Goal: Task Accomplishment & Management: Complete application form

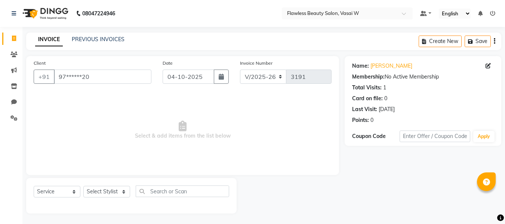
select select "8090"
select select "service"
drag, startPoint x: 16, startPoint y: 38, endPoint x: 283, endPoint y: 44, distance: 267.1
click at [16, 38] on span at bounding box center [13, 38] width 13 height 9
click at [15, 86] on icon at bounding box center [14, 86] width 6 height 6
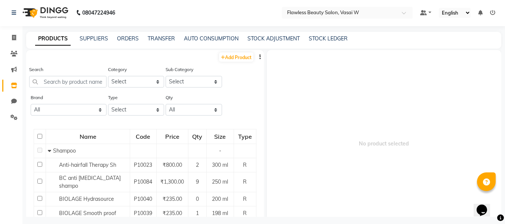
click at [108, 31] on div "08047224946 Select Location × Flawless Beauty Salon, Vasai W Default Panel My P…" at bounding box center [252, 113] width 505 height 229
click at [15, 37] on icon at bounding box center [14, 38] width 4 height 6
select select "8090"
select select "service"
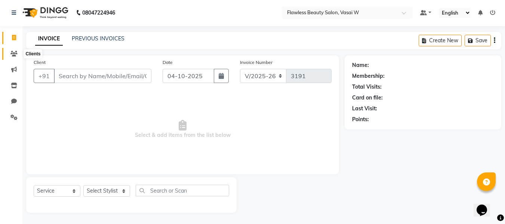
click at [16, 54] on icon at bounding box center [13, 54] width 7 height 6
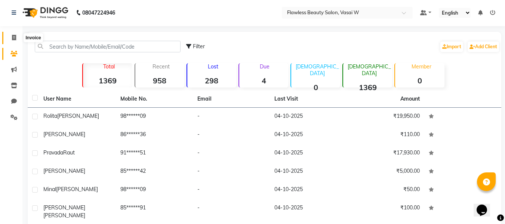
click at [13, 37] on icon at bounding box center [14, 38] width 4 height 6
select select "service"
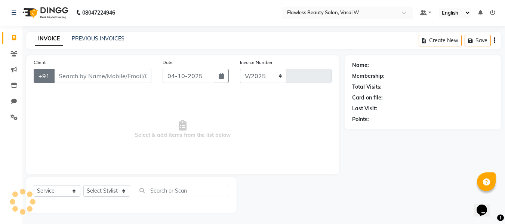
select select "8090"
type input "3191"
click at [68, 77] on input "Client" at bounding box center [102, 76] width 97 height 14
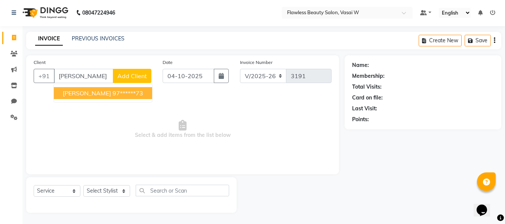
click at [72, 98] on button "[PERSON_NAME] 97******73" at bounding box center [103, 93] width 98 height 12
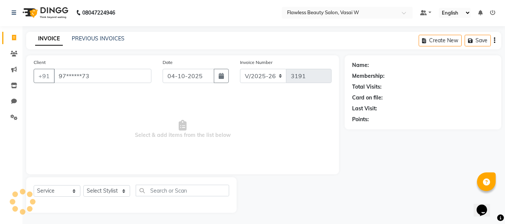
type input "97******73"
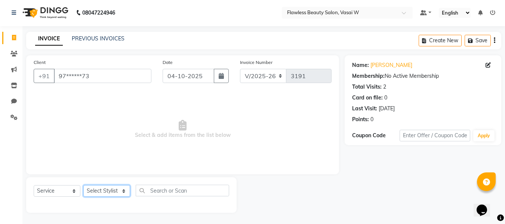
click at [92, 187] on select "Select Stylist [PERSON_NAME] [PERSON_NAME] [PERSON_NAME] maam Nisha Pari [PERSO…" at bounding box center [106, 191] width 47 height 12
select select "76404"
click at [83, 185] on select "Select Stylist [PERSON_NAME] [PERSON_NAME] [PERSON_NAME] maam Nisha Pari [PERSO…" at bounding box center [106, 191] width 47 height 12
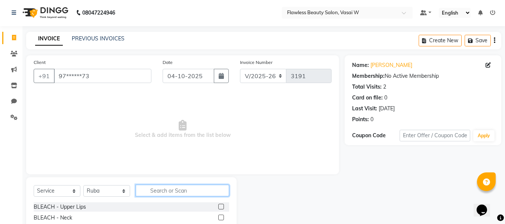
click at [177, 187] on input "text" at bounding box center [182, 191] width 93 height 12
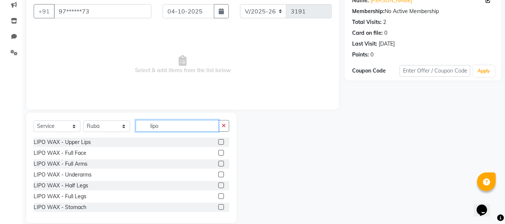
scroll to position [75, 0]
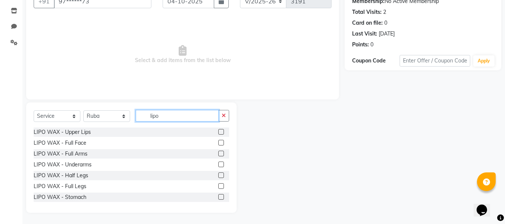
type input "lipo"
click at [218, 153] on label at bounding box center [221, 154] width 6 height 6
click at [218, 153] on input "checkbox" at bounding box center [220, 153] width 5 height 5
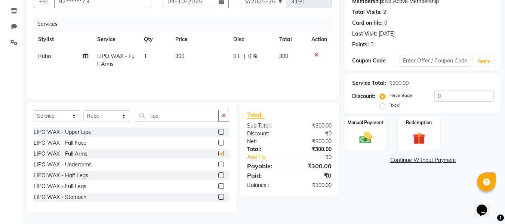
checkbox input "false"
click at [218, 176] on label at bounding box center [221, 175] width 6 height 6
click at [218, 176] on input "checkbox" at bounding box center [220, 175] width 5 height 5
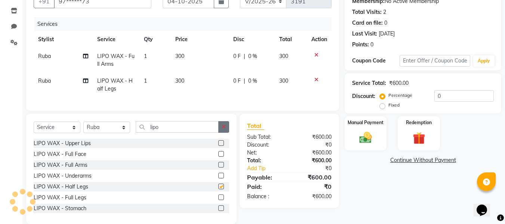
checkbox input "false"
click at [222, 129] on icon "button" at bounding box center [223, 126] width 4 height 5
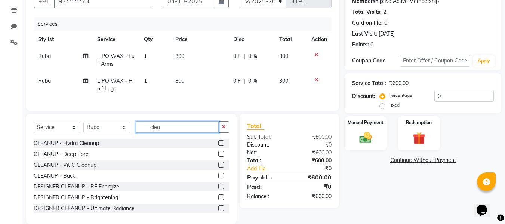
type input "clea"
click at [218, 211] on label at bounding box center [221, 208] width 6 height 6
click at [218, 211] on input "checkbox" at bounding box center [220, 208] width 5 height 5
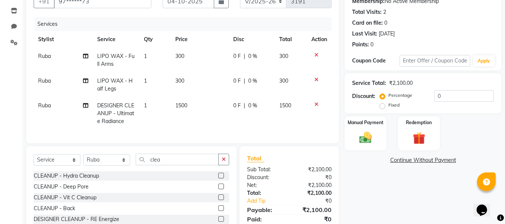
checkbox input "false"
click at [114, 165] on select "Select Stylist [PERSON_NAME] [PERSON_NAME] [PERSON_NAME] maam Nisha Pari [PERSO…" at bounding box center [106, 160] width 47 height 12
select select "76407"
click at [83, 159] on select "Select Stylist [PERSON_NAME] [PERSON_NAME] [PERSON_NAME] maam Nisha Pari [PERSO…" at bounding box center [106, 160] width 47 height 12
click at [224, 162] on icon "button" at bounding box center [223, 158] width 4 height 5
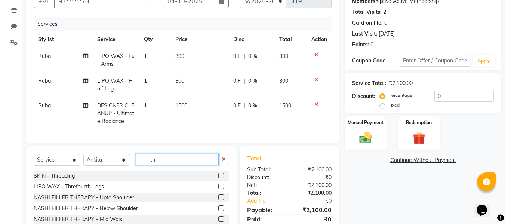
type input "th"
click at [218, 178] on label at bounding box center [221, 176] width 6 height 6
click at [218, 178] on input "checkbox" at bounding box center [220, 175] width 5 height 5
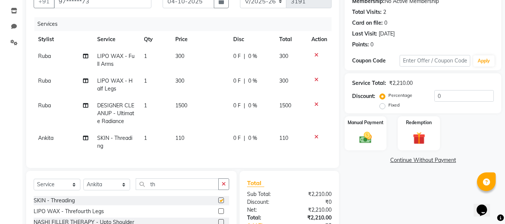
checkbox input "false"
click at [184, 143] on td "110" at bounding box center [200, 142] width 58 height 25
select select "76407"
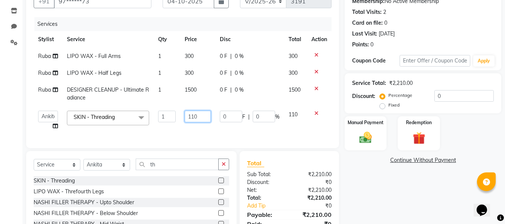
click at [205, 117] on input "110" at bounding box center [198, 117] width 26 height 12
type input "1"
type input "80"
click at [278, 174] on div "Client +91 97******73 Date [DATE] Invoice Number V/2025 V/[PHONE_NUMBER] Servic…" at bounding box center [183, 121] width 324 height 280
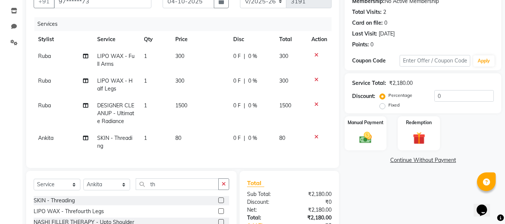
click at [278, 174] on div "Client +91 97******73 Date [DATE] Invoice Number V/2025 V/[PHONE_NUMBER] Servic…" at bounding box center [183, 131] width 324 height 300
drag, startPoint x: 278, startPoint y: 174, endPoint x: 285, endPoint y: 185, distance: 12.4
click at [285, 185] on div "Client +91 97******73 Date [DATE] Invoice Number V/2025 V/[PHONE_NUMBER] Servic…" at bounding box center [183, 131] width 324 height 300
click at [285, 185] on div "Total" at bounding box center [289, 182] width 84 height 9
click at [359, 140] on img at bounding box center [365, 137] width 21 height 15
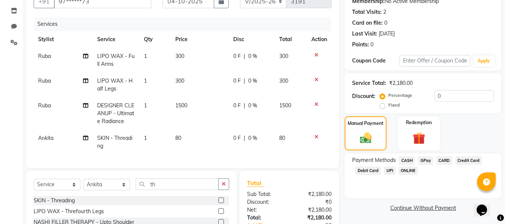
click at [423, 160] on span "GPay" at bounding box center [425, 160] width 15 height 9
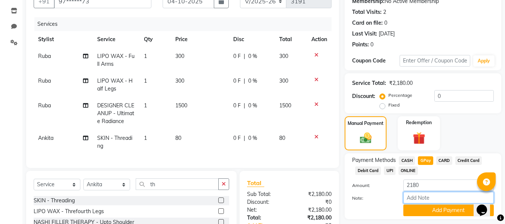
click at [415, 193] on input "Note:" at bounding box center [448, 198] width 90 height 12
type input "Gpay"
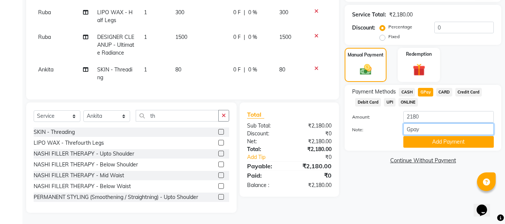
scroll to position [149, 0]
click at [439, 136] on button "Add Payment" at bounding box center [448, 142] width 90 height 12
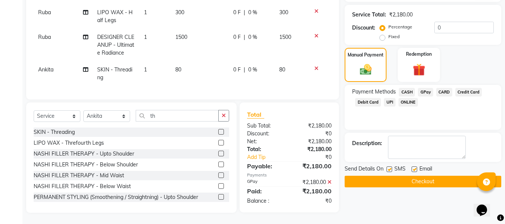
click at [416, 166] on label at bounding box center [414, 169] width 6 height 6
click at [416, 167] on input "checkbox" at bounding box center [413, 169] width 5 height 5
checkbox input "false"
click at [387, 166] on label at bounding box center [389, 169] width 6 height 6
click at [387, 167] on input "checkbox" at bounding box center [388, 169] width 5 height 5
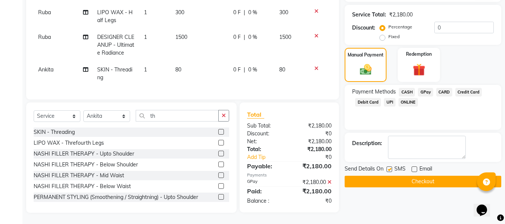
checkbox input "false"
click at [378, 176] on button "Checkout" at bounding box center [422, 182] width 156 height 12
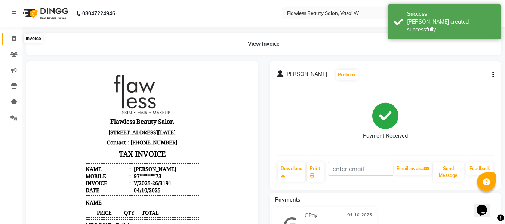
click at [16, 37] on span at bounding box center [13, 38] width 13 height 9
select select "8090"
select select "service"
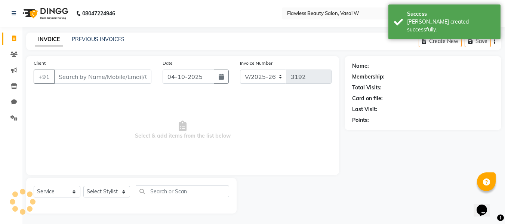
scroll to position [1, 0]
click at [86, 74] on input "Client" at bounding box center [102, 76] width 97 height 14
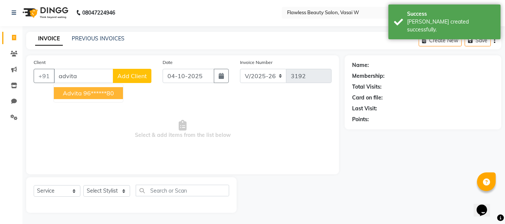
click at [86, 91] on ngb-highlight "96******80" at bounding box center [98, 92] width 31 height 7
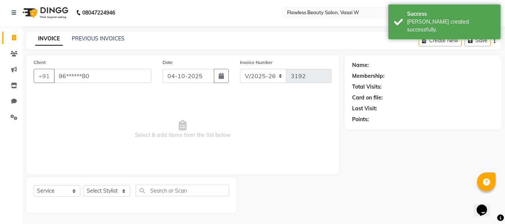
type input "96******80"
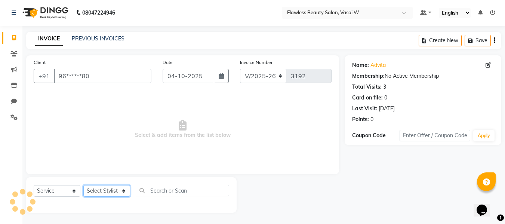
click at [97, 188] on select "Select Stylist [PERSON_NAME] [PERSON_NAME] [PERSON_NAME] maam Nisha Pari [PERSO…" at bounding box center [106, 191] width 47 height 12
select select "76407"
click at [83, 185] on select "Select Stylist [PERSON_NAME] [PERSON_NAME] [PERSON_NAME] maam Nisha Pari [PERSO…" at bounding box center [106, 191] width 47 height 12
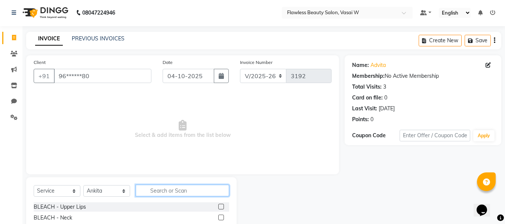
click at [201, 187] on input "text" at bounding box center [182, 191] width 93 height 12
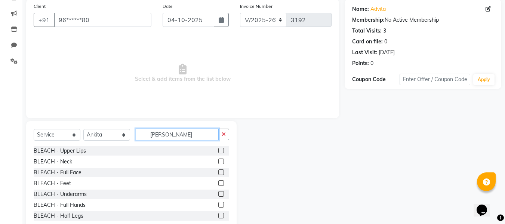
scroll to position [58, 0]
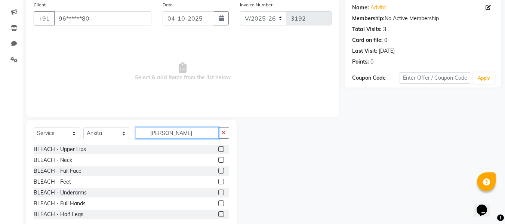
type input "[PERSON_NAME]"
click at [218, 171] on label at bounding box center [221, 171] width 6 height 6
click at [218, 171] on input "checkbox" at bounding box center [220, 170] width 5 height 5
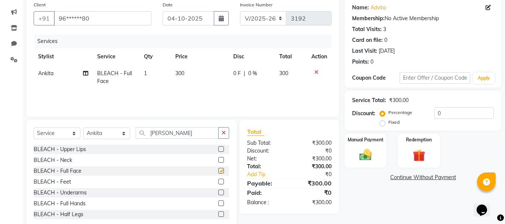
checkbox input "false"
click at [224, 135] on icon "button" at bounding box center [223, 132] width 4 height 5
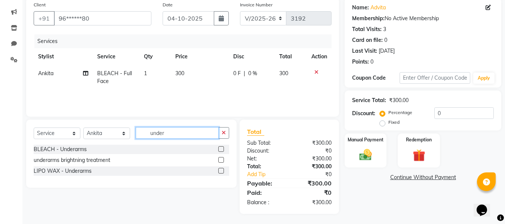
type input "under"
click at [222, 148] on label at bounding box center [221, 149] width 6 height 6
click at [222, 148] on input "checkbox" at bounding box center [220, 149] width 5 height 5
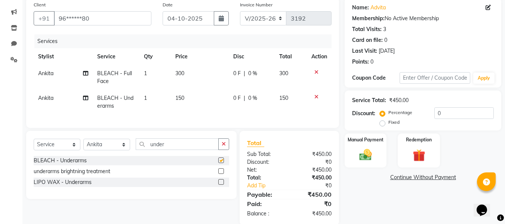
checkbox input "false"
click at [183, 96] on span "150" at bounding box center [179, 97] width 9 height 7
select select "76407"
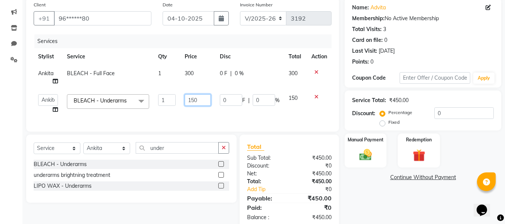
click at [201, 98] on input "150" at bounding box center [198, 100] width 26 height 12
type input "1"
type input "250"
click at [223, 150] on icon "button" at bounding box center [223, 147] width 4 height 5
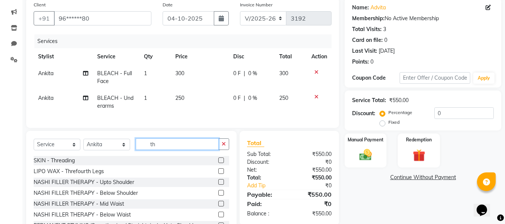
type input "th"
click at [218, 163] on label at bounding box center [221, 160] width 6 height 6
click at [218, 163] on input "checkbox" at bounding box center [220, 160] width 5 height 5
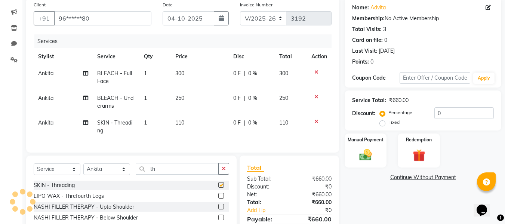
checkbox input "false"
click at [183, 128] on td "110" at bounding box center [200, 126] width 58 height 25
select select "76407"
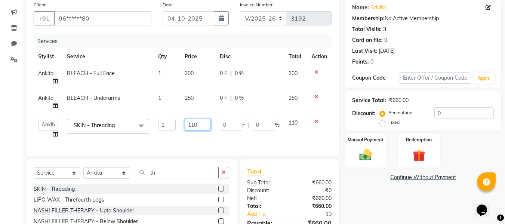
click at [198, 121] on input "110" at bounding box center [198, 125] width 26 height 12
type input "1"
type input "80"
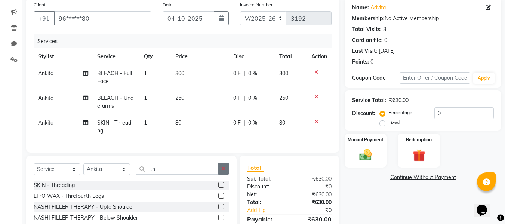
click at [224, 171] on icon "button" at bounding box center [223, 168] width 4 height 5
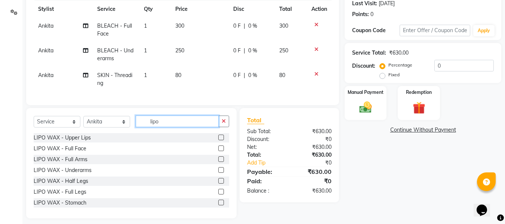
scroll to position [117, 0]
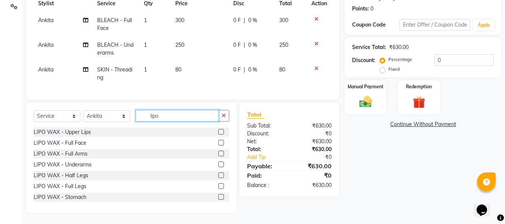
type input "lipo"
click at [218, 152] on label at bounding box center [221, 154] width 6 height 6
click at [218, 152] on input "checkbox" at bounding box center [220, 153] width 5 height 5
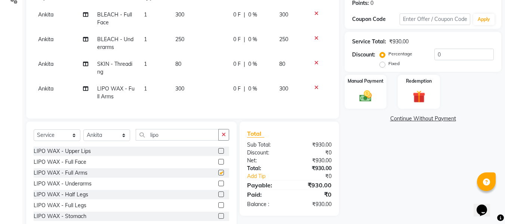
checkbox input "false"
click at [218, 186] on label at bounding box center [221, 183] width 6 height 6
click at [218, 186] on input "checkbox" at bounding box center [220, 183] width 5 height 5
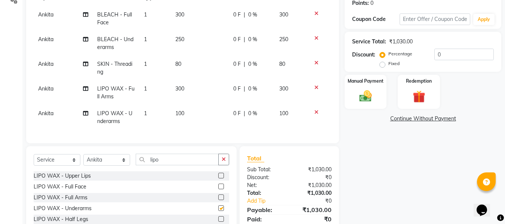
checkbox input "false"
click at [222, 162] on icon "button" at bounding box center [223, 158] width 4 height 5
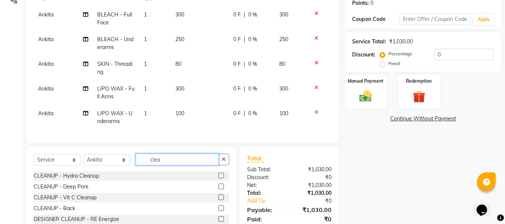
type input "clea"
click at [218, 200] on label at bounding box center [221, 197] width 6 height 6
click at [218, 200] on input "checkbox" at bounding box center [220, 197] width 5 height 5
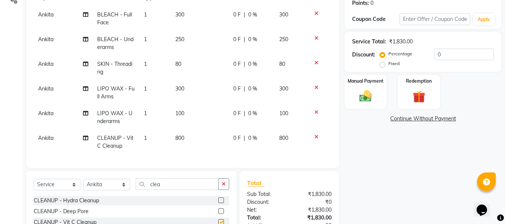
checkbox input "false"
click at [223, 186] on icon "button" at bounding box center [223, 183] width 4 height 5
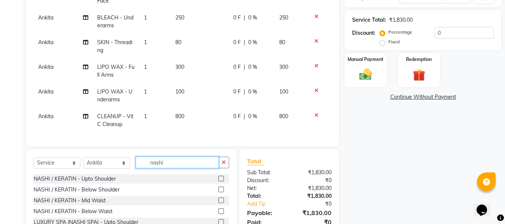
scroll to position [145, 0]
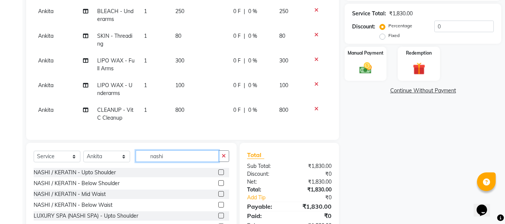
type input "nashi"
click at [218, 196] on label at bounding box center [221, 194] width 6 height 6
click at [218, 196] on input "checkbox" at bounding box center [220, 194] width 5 height 5
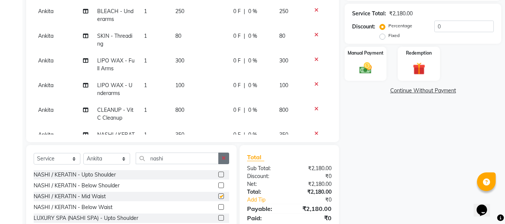
checkbox input "false"
click at [219, 155] on button "button" at bounding box center [223, 158] width 11 height 12
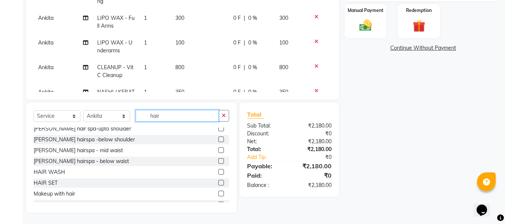
scroll to position [131, 0]
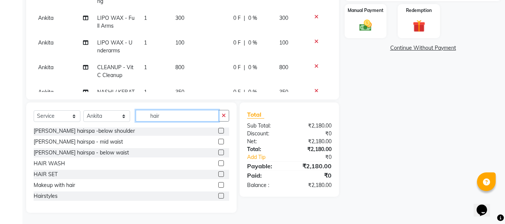
type input "hair"
click at [218, 173] on label at bounding box center [221, 174] width 6 height 6
click at [218, 173] on input "checkbox" at bounding box center [220, 174] width 5 height 5
checkbox input "false"
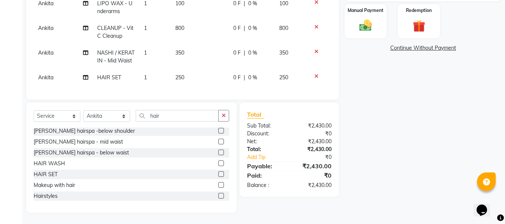
scroll to position [53, 0]
click at [181, 74] on span "250" at bounding box center [179, 77] width 9 height 7
select select "76407"
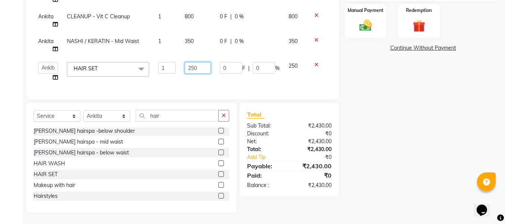
click at [195, 67] on input "250" at bounding box center [198, 68] width 26 height 12
type input "2"
type input "300"
click at [195, 67] on input "300" at bounding box center [198, 68] width 26 height 12
click at [64, 114] on select "Select Service Product Membership Package Voucher Prepaid Gift Card" at bounding box center [57, 116] width 47 height 12
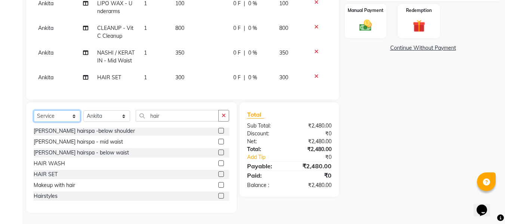
select select "product"
click at [34, 110] on select "Select Service Product Membership Package Voucher Prepaid Gift Card" at bounding box center [57, 116] width 47 height 12
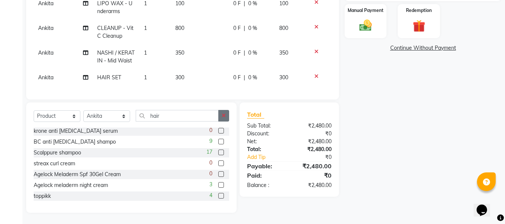
click at [225, 112] on button "button" at bounding box center [223, 116] width 11 height 12
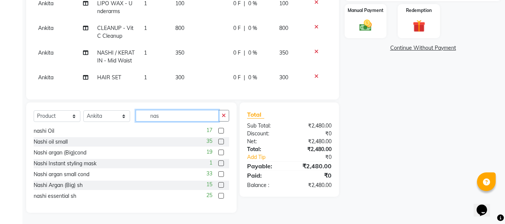
scroll to position [55, 0]
type input "nas"
click at [218, 174] on label at bounding box center [221, 174] width 6 height 6
click at [218, 174] on input "checkbox" at bounding box center [220, 174] width 5 height 5
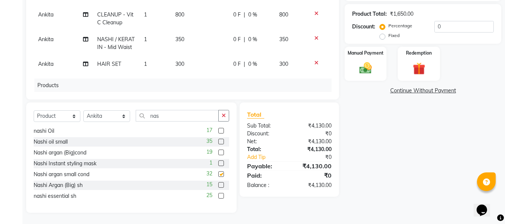
checkbox input "false"
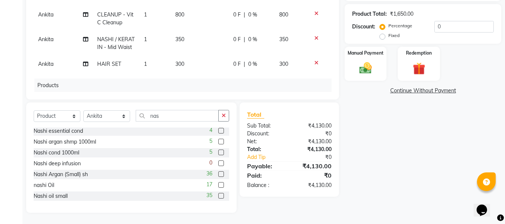
scroll to position [0, 0]
click at [218, 173] on label at bounding box center [221, 175] width 6 height 6
click at [218, 173] on input "checkbox" at bounding box center [220, 175] width 5 height 5
checkbox input "false"
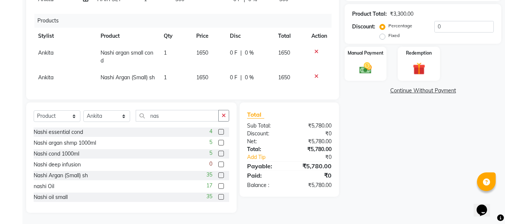
scroll to position [139, 0]
click at [199, 44] on td "1650" at bounding box center [208, 56] width 33 height 25
select select "76407"
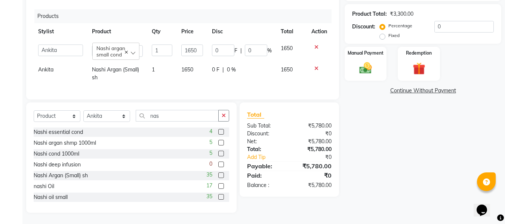
scroll to position [135, 0]
click at [196, 44] on input "1650" at bounding box center [192, 50] width 22 height 12
type input "1550"
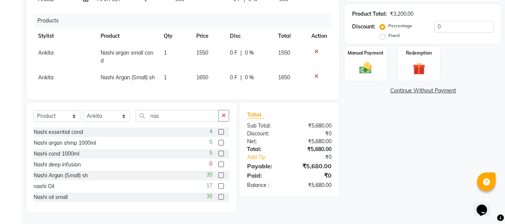
click at [287, 107] on div "Total Sub Total: ₹5,680.00 Discount: ₹0 Net: ₹5,680.00 Total: ₹5,680.00 Add Tip…" at bounding box center [288, 149] width 99 height 94
click at [356, 63] on img at bounding box center [365, 68] width 21 height 15
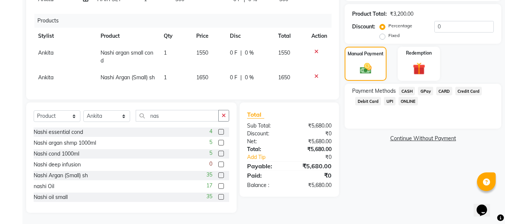
click at [421, 92] on span "GPay" at bounding box center [425, 91] width 15 height 9
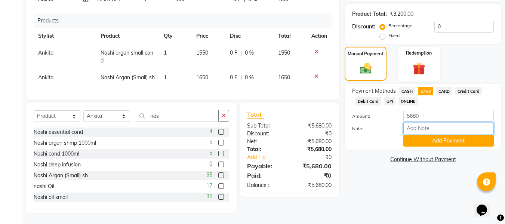
click at [419, 129] on input "Note:" at bounding box center [448, 129] width 90 height 12
type input "Gpay"
click at [441, 144] on button "Add Payment" at bounding box center [448, 141] width 90 height 12
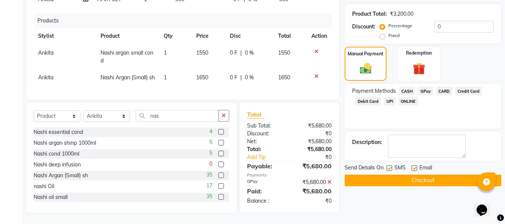
click at [413, 166] on label at bounding box center [414, 168] width 6 height 6
click at [413, 166] on input "checkbox" at bounding box center [413, 168] width 5 height 5
checkbox input "false"
click at [390, 168] on label at bounding box center [389, 168] width 6 height 6
click at [390, 168] on input "checkbox" at bounding box center [388, 168] width 5 height 5
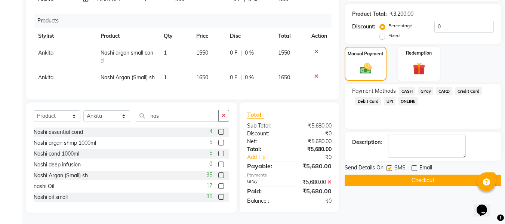
checkbox input "false"
click at [380, 181] on button "Checkout" at bounding box center [422, 180] width 156 height 12
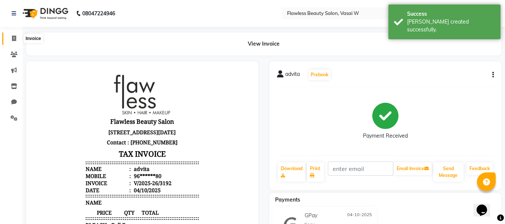
click at [18, 37] on span at bounding box center [13, 38] width 13 height 9
select select "8090"
select select "service"
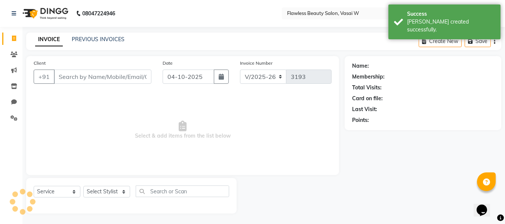
scroll to position [1, 0]
click at [86, 81] on input "Client" at bounding box center [102, 76] width 97 height 14
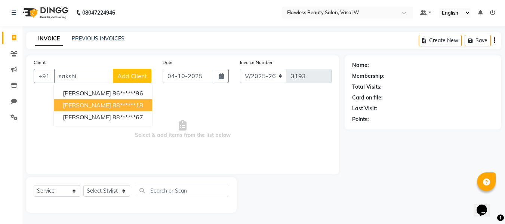
click at [78, 106] on span "[PERSON_NAME]" at bounding box center [87, 104] width 48 height 7
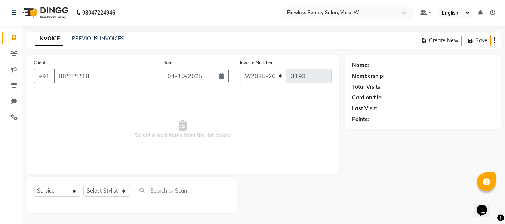
type input "88******18"
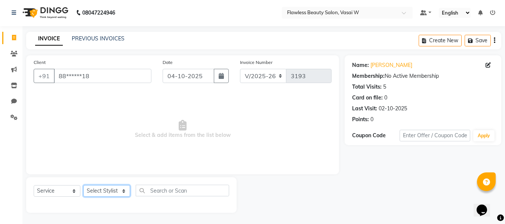
click at [112, 190] on select "Select Stylist [PERSON_NAME] [PERSON_NAME] [PERSON_NAME] maam Nisha Pari [PERSO…" at bounding box center [106, 191] width 47 height 12
select select "76410"
click at [83, 185] on select "Select Stylist [PERSON_NAME] [PERSON_NAME] [PERSON_NAME] maam Nisha Pari [PERSO…" at bounding box center [106, 191] width 47 height 12
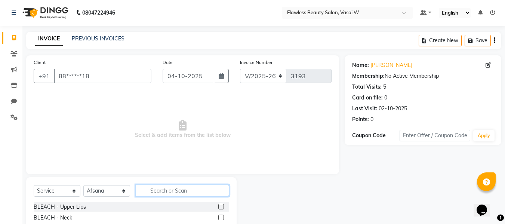
click at [170, 187] on input "text" at bounding box center [182, 191] width 93 height 12
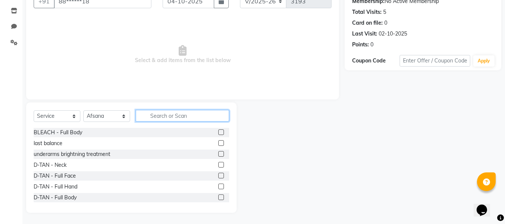
scroll to position [87, 0]
click at [218, 175] on label at bounding box center [221, 175] width 6 height 6
click at [218, 175] on input "checkbox" at bounding box center [220, 175] width 5 height 5
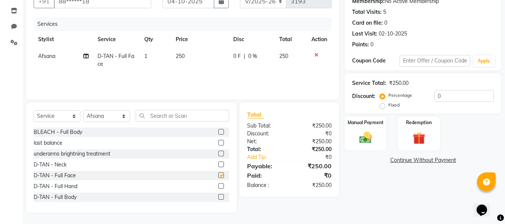
checkbox input "false"
click at [203, 117] on input "text" at bounding box center [182, 116] width 93 height 12
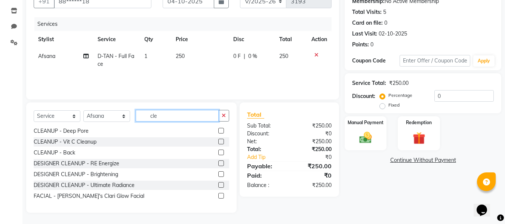
scroll to position [1, 0]
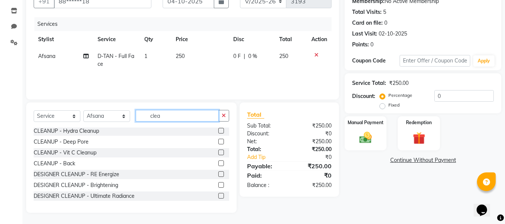
type input "clea"
click at [218, 140] on label at bounding box center [221, 142] width 6 height 6
click at [218, 140] on input "checkbox" at bounding box center [220, 141] width 5 height 5
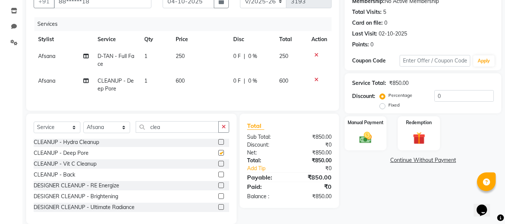
checkbox input "false"
click at [105, 133] on select "Select Stylist [PERSON_NAME] [PERSON_NAME] [PERSON_NAME] maam Nisha Pari [PERSO…" at bounding box center [106, 127] width 47 height 12
select select "76408"
click at [83, 127] on select "Select Stylist [PERSON_NAME] [PERSON_NAME] [PERSON_NAME] maam Nisha Pari [PERSO…" at bounding box center [106, 127] width 47 height 12
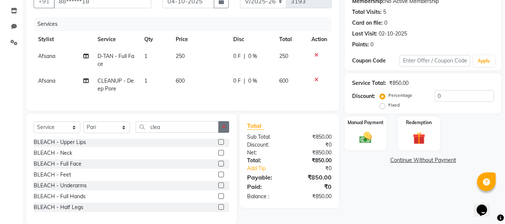
click at [226, 129] on icon "button" at bounding box center [223, 126] width 4 height 5
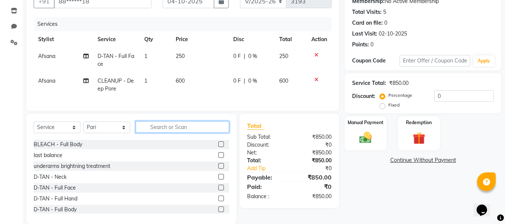
scroll to position [86, 0]
click at [218, 190] on label at bounding box center [221, 187] width 6 height 6
click at [218, 190] on input "checkbox" at bounding box center [220, 187] width 5 height 5
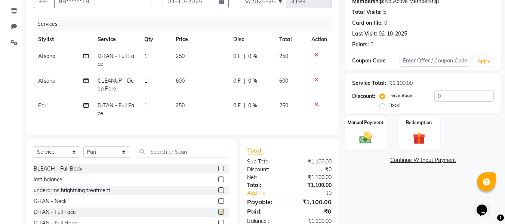
checkbox input "false"
click at [208, 157] on input "text" at bounding box center [182, 152] width 93 height 12
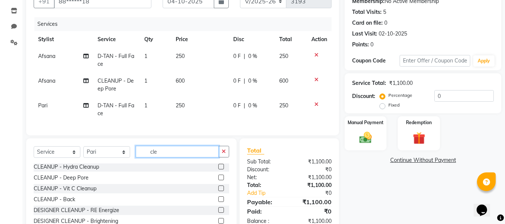
scroll to position [1, 0]
type input "clea"
click at [218, 169] on label at bounding box center [221, 167] width 6 height 6
click at [218, 169] on input "checkbox" at bounding box center [220, 166] width 5 height 5
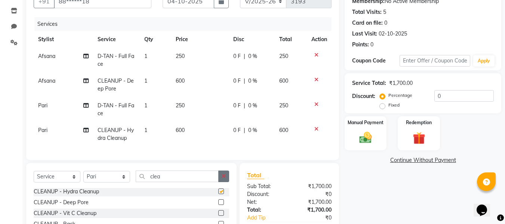
checkbox input "false"
click at [226, 177] on button "button" at bounding box center [223, 176] width 11 height 12
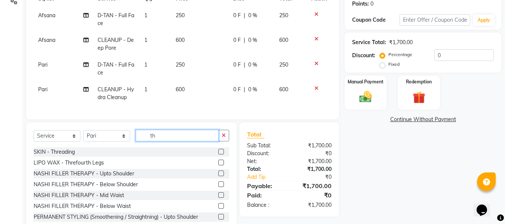
scroll to position [115, 0]
type input "th"
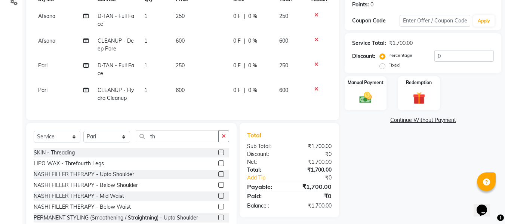
click at [218, 155] on label at bounding box center [221, 152] width 6 height 6
click at [218, 155] on input "checkbox" at bounding box center [220, 152] width 5 height 5
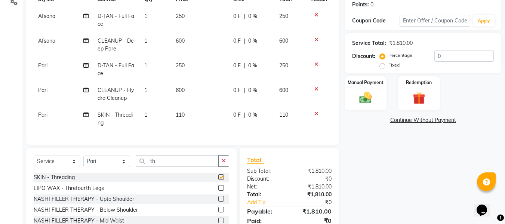
checkbox input "false"
click at [184, 118] on td "110" at bounding box center [200, 118] width 58 height 25
select select "76408"
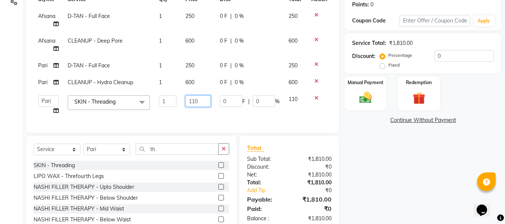
click at [202, 102] on input "110" at bounding box center [197, 101] width 25 height 12
type input "1"
type input "240"
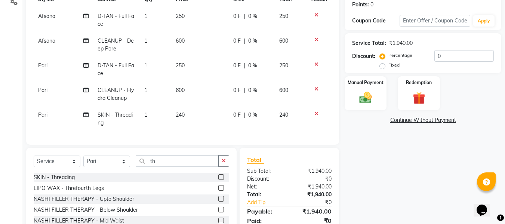
click at [291, 155] on div "Total Sub Total: ₹1,940.00 Discount: ₹0 Net: ₹1,940.00 Total: ₹1,940.00 Add Tip…" at bounding box center [288, 195] width 99 height 94
click at [359, 100] on img at bounding box center [365, 97] width 21 height 15
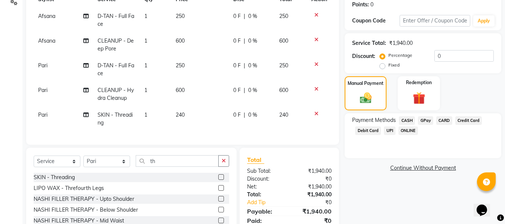
click at [423, 119] on span "GPay" at bounding box center [425, 120] width 15 height 9
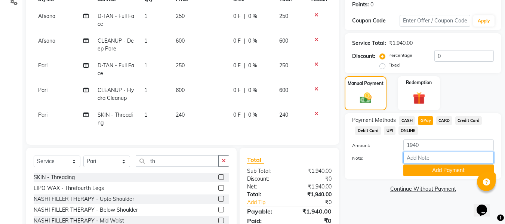
click at [416, 154] on input "Note:" at bounding box center [448, 158] width 90 height 12
type input "Gpay"
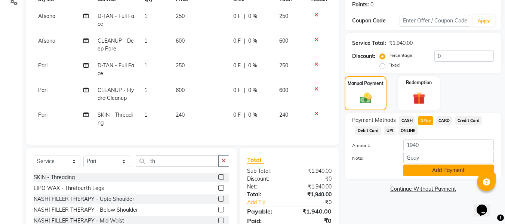
click at [411, 169] on button "Add Payment" at bounding box center [448, 170] width 90 height 12
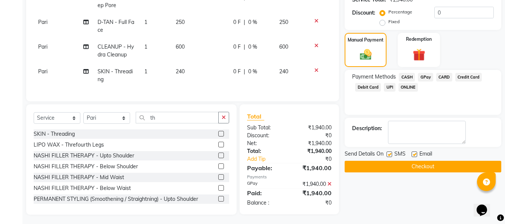
scroll to position [166, 0]
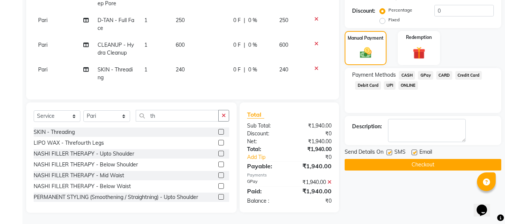
click at [414, 149] on label at bounding box center [414, 152] width 6 height 6
click at [414, 150] on input "checkbox" at bounding box center [413, 152] width 5 height 5
checkbox input "false"
click at [390, 149] on label at bounding box center [389, 152] width 6 height 6
click at [390, 150] on input "checkbox" at bounding box center [388, 152] width 5 height 5
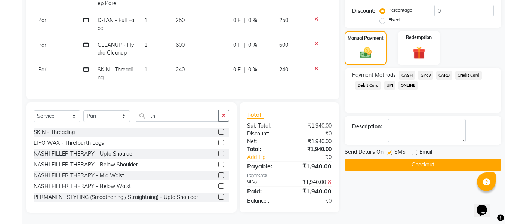
checkbox input "false"
click at [386, 161] on button "Checkout" at bounding box center [422, 165] width 156 height 12
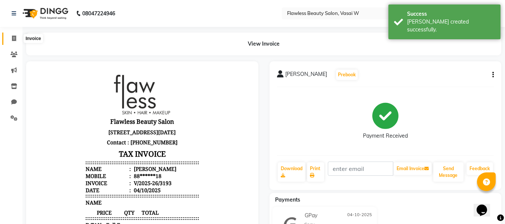
click at [15, 40] on icon at bounding box center [14, 38] width 4 height 6
select select "service"
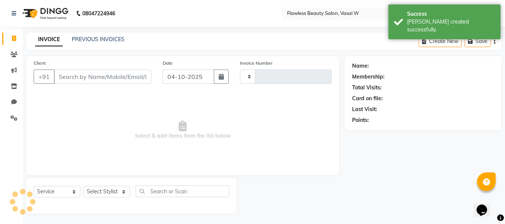
scroll to position [1, 0]
type input "3194"
select select "8090"
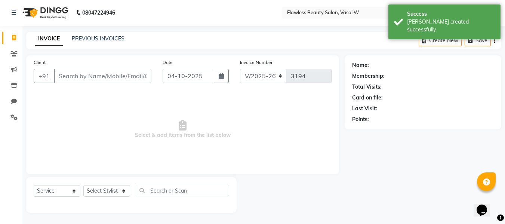
click at [76, 75] on input "Client" at bounding box center [102, 76] width 97 height 14
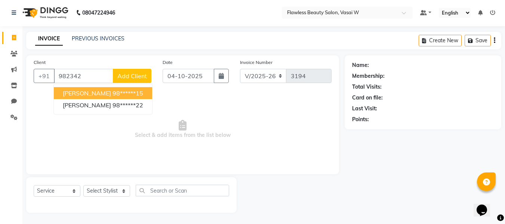
click at [76, 92] on span "[PERSON_NAME]" at bounding box center [87, 92] width 48 height 7
type input "98******15"
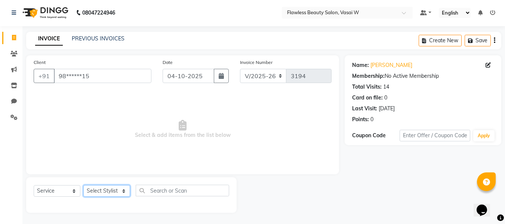
click at [102, 188] on select "Select Stylist [PERSON_NAME] [PERSON_NAME] [PERSON_NAME] maam Nisha Pari [PERSO…" at bounding box center [106, 191] width 47 height 12
select select "76406"
click at [83, 185] on select "Select Stylist [PERSON_NAME] [PERSON_NAME] [PERSON_NAME] maam Nisha Pari [PERSO…" at bounding box center [106, 191] width 47 height 12
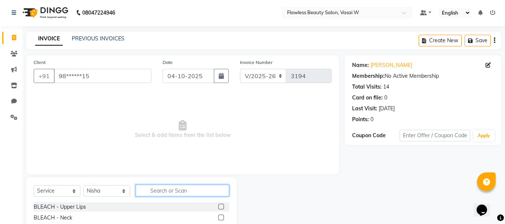
click at [165, 195] on input "text" at bounding box center [182, 191] width 93 height 12
type input "o"
type input "mass"
click at [218, 206] on label at bounding box center [221, 207] width 6 height 6
click at [218, 206] on input "checkbox" at bounding box center [220, 206] width 5 height 5
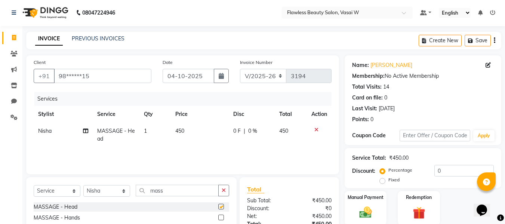
checkbox input "false"
click at [221, 189] on icon "button" at bounding box center [223, 189] width 4 height 5
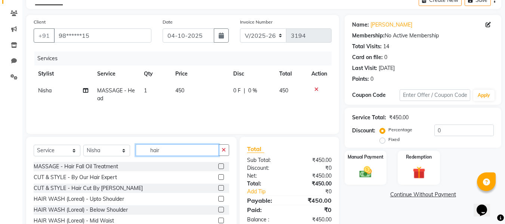
scroll to position [75, 0]
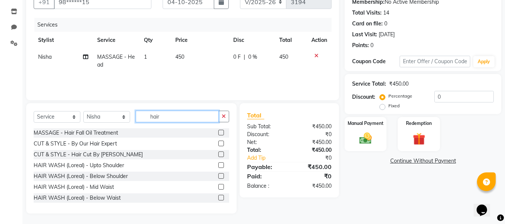
type input "hair"
click at [218, 175] on label at bounding box center [221, 176] width 6 height 6
click at [218, 175] on input "checkbox" at bounding box center [220, 176] width 5 height 5
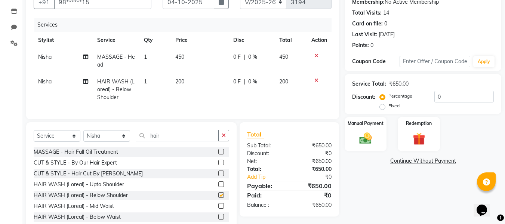
checkbox input "false"
click at [186, 89] on td "200" at bounding box center [200, 89] width 58 height 32
select select "76406"
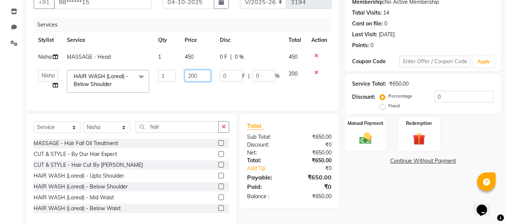
click at [198, 76] on input "200" at bounding box center [198, 76] width 26 height 12
type input "250"
click at [224, 127] on div "Client +91 98******15 Date [DATE] Invoice Number V/2025 V/[PHONE_NUMBER] Servic…" at bounding box center [183, 102] width 324 height 242
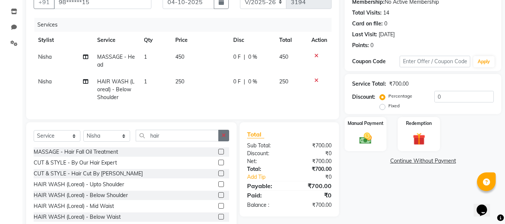
click at [223, 138] on icon "button" at bounding box center [223, 135] width 4 height 5
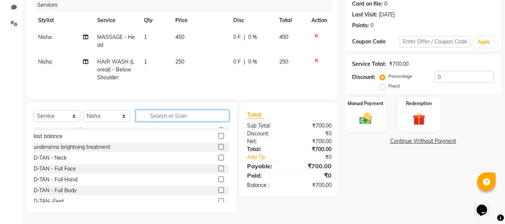
scroll to position [100, 0]
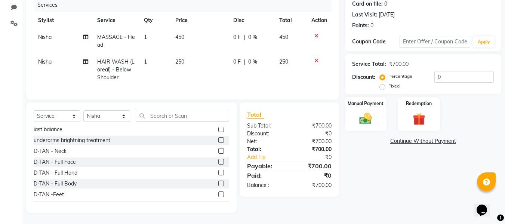
click at [218, 159] on label at bounding box center [221, 162] width 6 height 6
click at [218, 159] on input "checkbox" at bounding box center [220, 161] width 5 height 5
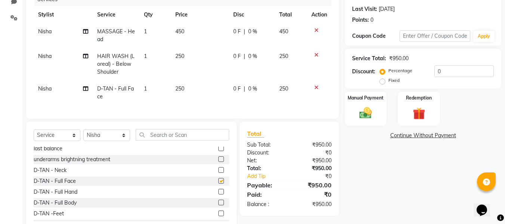
checkbox input "false"
click at [107, 141] on select "Select Stylist [PERSON_NAME] [PERSON_NAME] [PERSON_NAME] maam Nisha Pari [PERSO…" at bounding box center [106, 135] width 47 height 12
select select "76403"
click at [83, 135] on select "Select Stylist [PERSON_NAME] [PERSON_NAME] [PERSON_NAME] maam Nisha Pari [PERSO…" at bounding box center [106, 135] width 47 height 12
click at [182, 134] on input "text" at bounding box center [182, 135] width 93 height 12
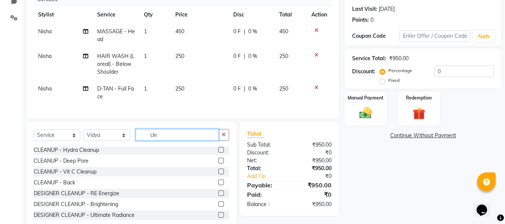
scroll to position [1, 0]
type input "cle"
click at [218, 152] on label at bounding box center [221, 150] width 6 height 6
click at [218, 152] on input "checkbox" at bounding box center [220, 150] width 5 height 5
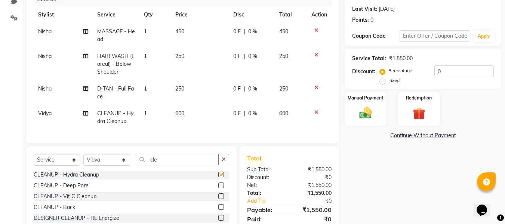
checkbox input "false"
click at [367, 101] on label "Manual Payment" at bounding box center [365, 97] width 37 height 7
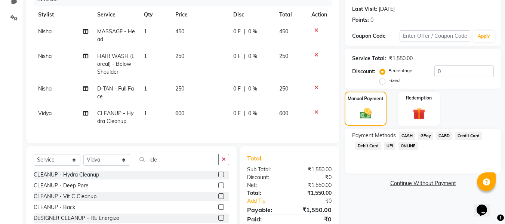
click at [427, 135] on span "GPay" at bounding box center [425, 135] width 15 height 9
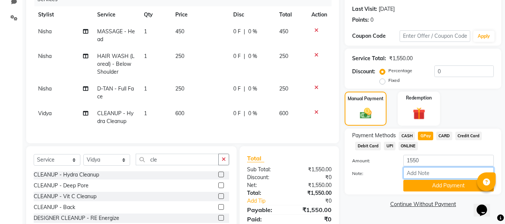
click at [420, 171] on input "Note:" at bounding box center [448, 173] width 90 height 12
type input "Gpay"
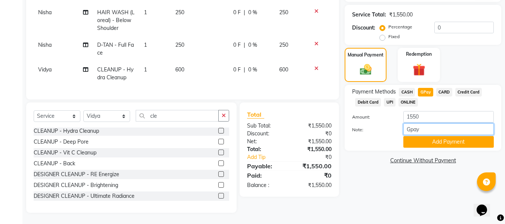
scroll to position [149, 0]
click at [429, 136] on button "Add Payment" at bounding box center [448, 142] width 90 height 12
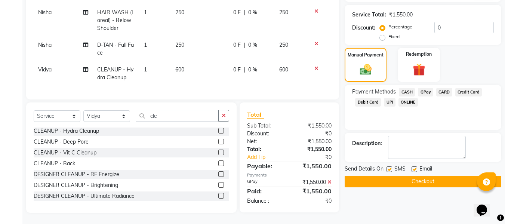
click at [414, 166] on label at bounding box center [414, 169] width 6 height 6
click at [414, 167] on input "checkbox" at bounding box center [413, 169] width 5 height 5
checkbox input "false"
click at [388, 166] on label at bounding box center [389, 169] width 6 height 6
click at [388, 167] on input "checkbox" at bounding box center [388, 169] width 5 height 5
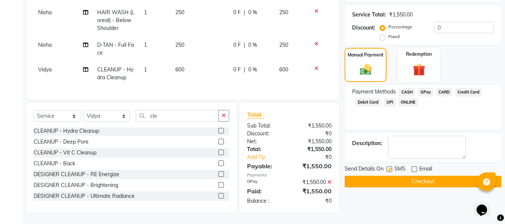
checkbox input "false"
click at [379, 177] on button "Checkout" at bounding box center [422, 182] width 156 height 12
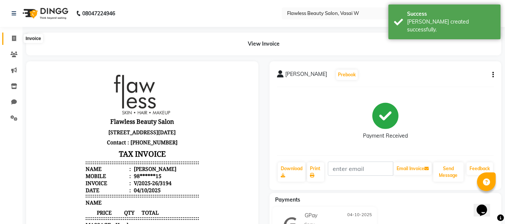
click at [17, 38] on span at bounding box center [13, 38] width 13 height 9
select select "8090"
select select "service"
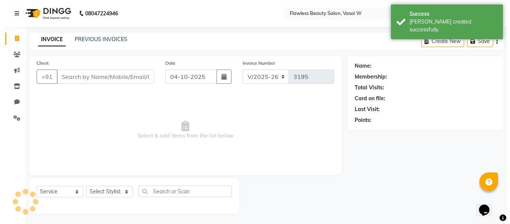
scroll to position [1, 0]
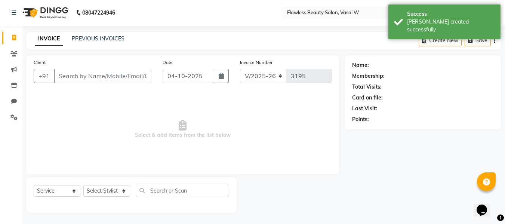
click at [61, 77] on input "Client" at bounding box center [102, 76] width 97 height 14
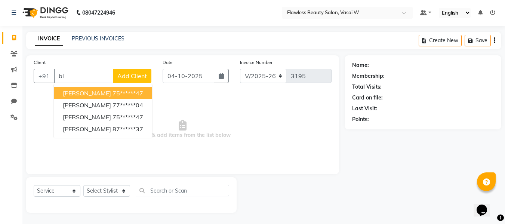
type input "b"
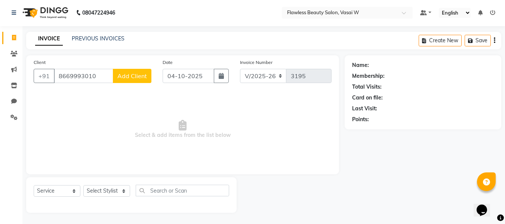
type input "8669993010"
click at [123, 72] on span "Add Client" at bounding box center [132, 75] width 30 height 7
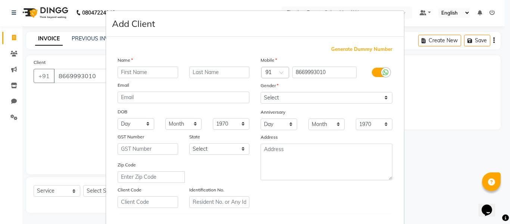
click at [123, 72] on input "text" at bounding box center [148, 72] width 61 height 12
type input "blythe"
click at [281, 95] on select "Select [DEMOGRAPHIC_DATA] [DEMOGRAPHIC_DATA] Other Prefer Not To Say" at bounding box center [327, 98] width 132 height 12
select select "[DEMOGRAPHIC_DATA]"
click at [261, 92] on select "Select [DEMOGRAPHIC_DATA] [DEMOGRAPHIC_DATA] Other Prefer Not To Say" at bounding box center [327, 98] width 132 height 12
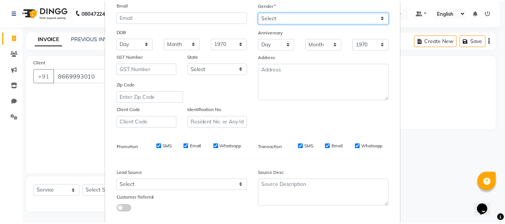
scroll to position [121, 0]
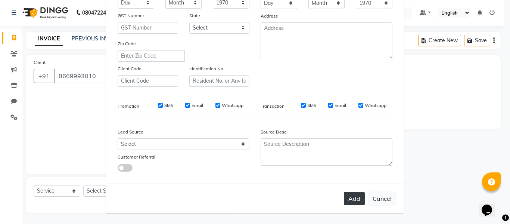
click at [347, 197] on button "Add" at bounding box center [354, 198] width 21 height 13
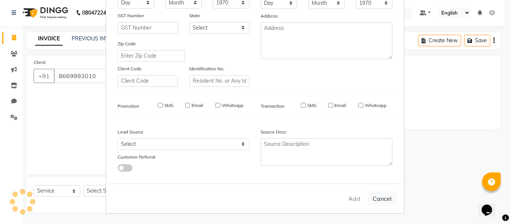
type input "86******10"
select select
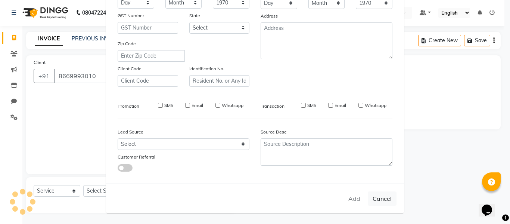
select select
checkbox input "false"
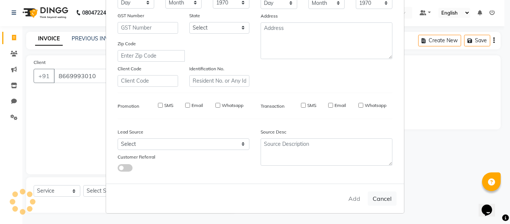
checkbox input "false"
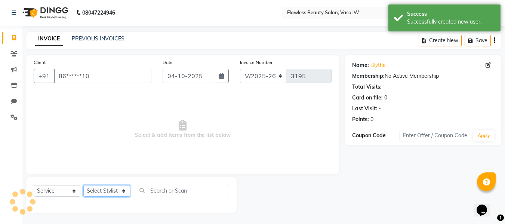
click at [119, 189] on select "Select Stylist [PERSON_NAME] [PERSON_NAME] [PERSON_NAME] maam Nisha Pari [PERSO…" at bounding box center [106, 191] width 47 height 12
select select "76403"
click at [83, 185] on select "Select Stylist [PERSON_NAME] [PERSON_NAME] [PERSON_NAME] maam Nisha Pari [PERSO…" at bounding box center [106, 191] width 47 height 12
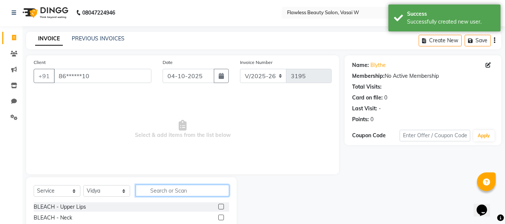
click at [186, 193] on input "text" at bounding box center [182, 191] width 93 height 12
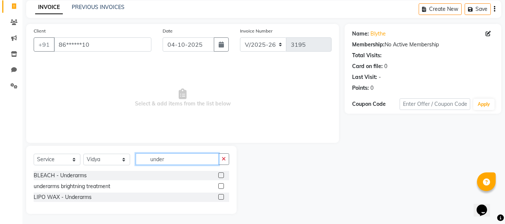
scroll to position [33, 0]
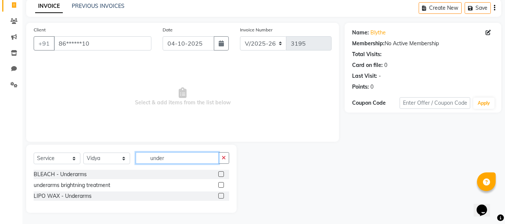
type input "under"
click at [222, 196] on label at bounding box center [221, 196] width 6 height 6
click at [222, 196] on input "checkbox" at bounding box center [220, 195] width 5 height 5
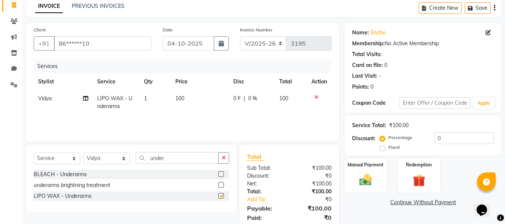
checkbox input "false"
click at [357, 178] on img at bounding box center [365, 179] width 21 height 15
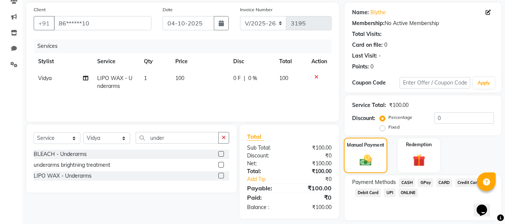
scroll to position [76, 0]
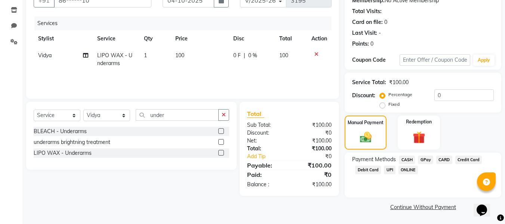
click at [409, 157] on span "CASH" at bounding box center [407, 159] width 16 height 9
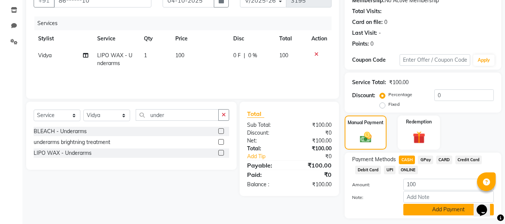
click at [414, 205] on button "Add Payment" at bounding box center [448, 210] width 90 height 12
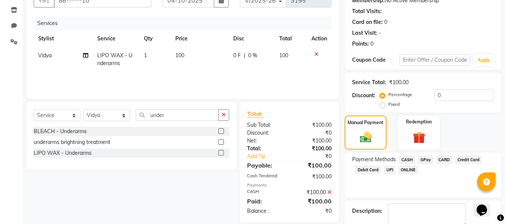
scroll to position [118, 0]
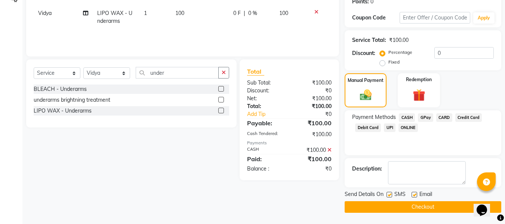
click at [414, 193] on label at bounding box center [414, 195] width 6 height 6
click at [414, 193] on input "checkbox" at bounding box center [413, 194] width 5 height 5
checkbox input "false"
click at [391, 194] on label at bounding box center [389, 195] width 6 height 6
click at [391, 194] on input "checkbox" at bounding box center [388, 194] width 5 height 5
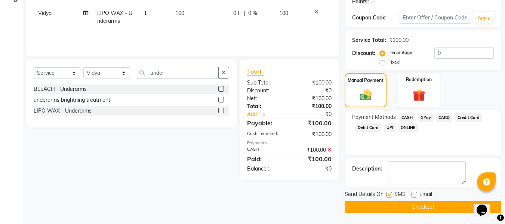
checkbox input "false"
click at [388, 204] on button "Checkout" at bounding box center [422, 207] width 156 height 12
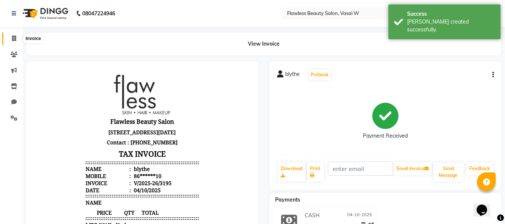
click at [14, 38] on icon at bounding box center [14, 38] width 4 height 6
select select "8090"
select select "service"
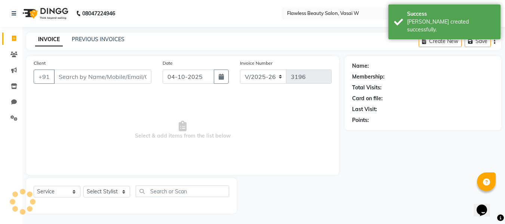
scroll to position [1, 0]
click at [73, 76] on input "Client" at bounding box center [102, 76] width 97 height 14
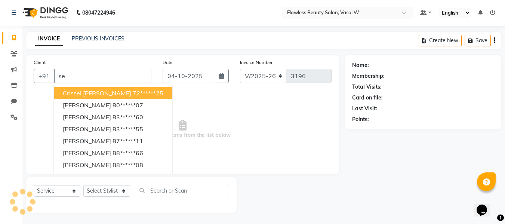
type input "s"
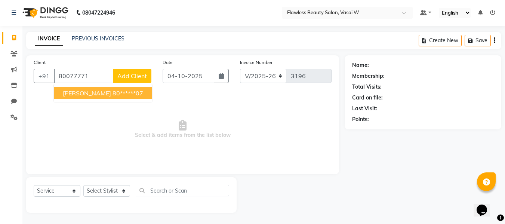
click at [74, 95] on span "[PERSON_NAME]" at bounding box center [87, 92] width 48 height 7
type input "80******07"
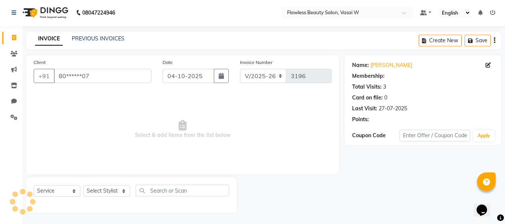
click at [99, 178] on div "Select Service Product Membership Package Voucher Prepaid Gift Card Select Styl…" at bounding box center [131, 194] width 210 height 35
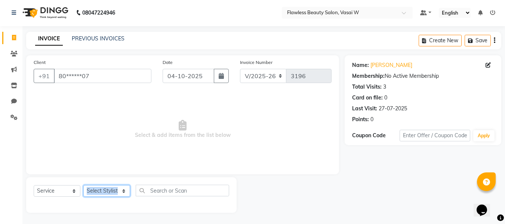
click at [97, 189] on select "Select Stylist [PERSON_NAME] [PERSON_NAME] [PERSON_NAME] maam Nisha Pari [PERSO…" at bounding box center [106, 191] width 47 height 12
select select "76410"
click at [83, 185] on select "Select Stylist [PERSON_NAME] [PERSON_NAME] [PERSON_NAME] maam Nisha Pari [PERSO…" at bounding box center [106, 191] width 47 height 12
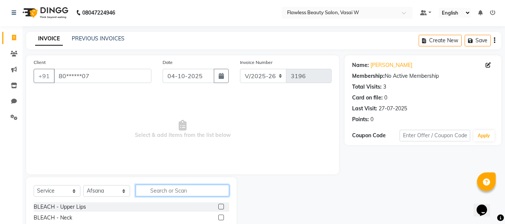
click at [176, 185] on input "text" at bounding box center [182, 191] width 93 height 12
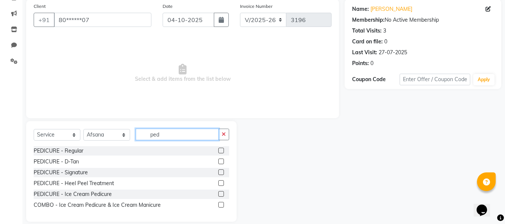
scroll to position [66, 0]
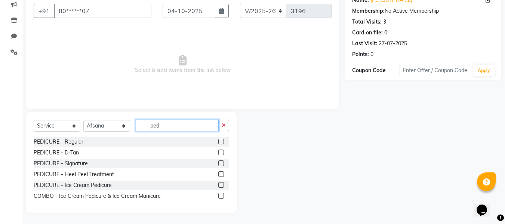
type input "ped"
click at [220, 161] on label at bounding box center [221, 163] width 6 height 6
click at [220, 161] on input "checkbox" at bounding box center [220, 163] width 5 height 5
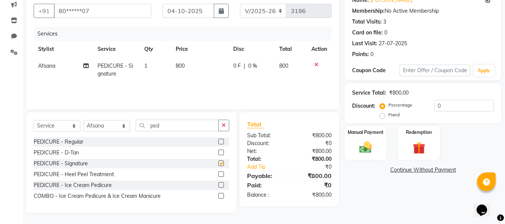
checkbox input "false"
click at [183, 74] on td "800" at bounding box center [200, 70] width 58 height 25
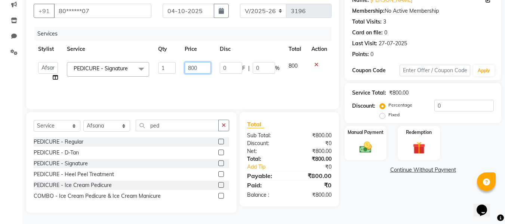
click at [201, 65] on input "800" at bounding box center [198, 68] width 26 height 12
type input "8"
type input "1000"
click at [224, 123] on icon "button" at bounding box center [223, 125] width 4 height 5
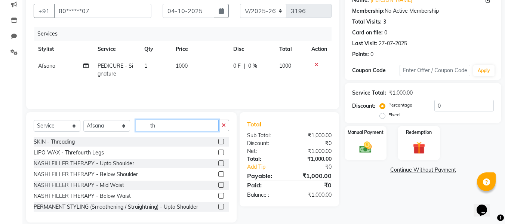
type input "th"
click at [218, 142] on label at bounding box center [221, 142] width 6 height 6
click at [218, 142] on input "checkbox" at bounding box center [220, 141] width 5 height 5
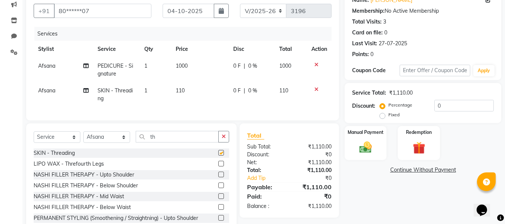
checkbox input "false"
click at [185, 93] on span "110" at bounding box center [180, 90] width 9 height 7
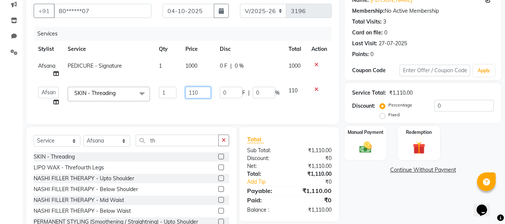
click at [199, 91] on input "110" at bounding box center [197, 93] width 25 height 12
type input "1"
type input "230"
click at [124, 144] on select "Select Stylist [PERSON_NAME] [PERSON_NAME] [PERSON_NAME] maam Nisha Pari [PERSO…" at bounding box center [106, 141] width 47 height 12
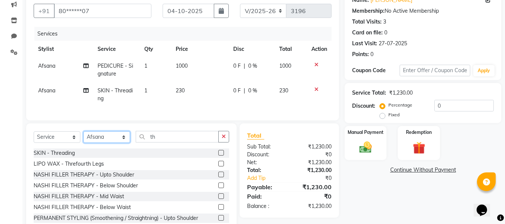
select select "76408"
click at [83, 137] on select "Select Stylist [PERSON_NAME] [PERSON_NAME] [PERSON_NAME] maam Nisha Pari [PERSO…" at bounding box center [106, 137] width 47 height 12
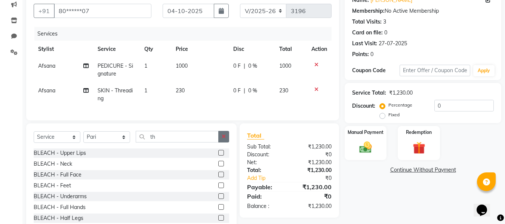
click at [225, 139] on icon "button" at bounding box center [223, 136] width 4 height 5
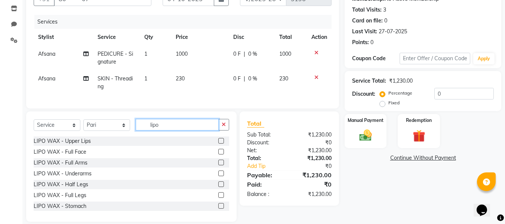
scroll to position [92, 0]
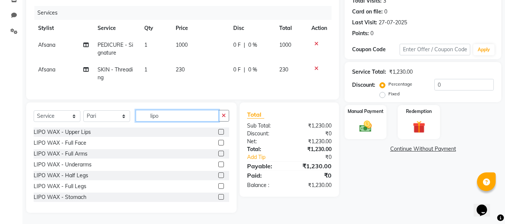
type input "lipo"
click at [218, 153] on label at bounding box center [221, 154] width 6 height 6
click at [218, 153] on input "checkbox" at bounding box center [220, 153] width 5 height 5
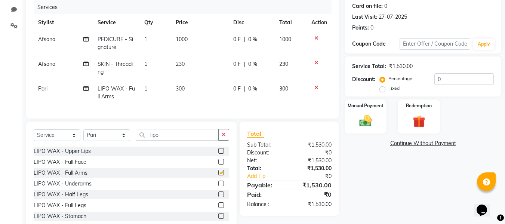
checkbox input "false"
click at [218, 186] on label at bounding box center [221, 183] width 6 height 6
click at [218, 186] on input "checkbox" at bounding box center [220, 183] width 5 height 5
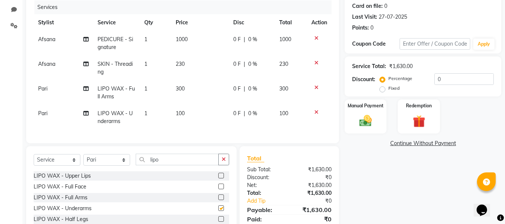
checkbox input "false"
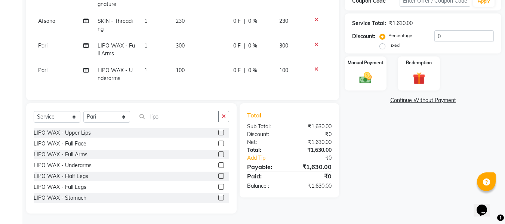
scroll to position [142, 0]
click at [218, 175] on label at bounding box center [221, 175] width 6 height 6
click at [218, 175] on input "checkbox" at bounding box center [220, 175] width 5 height 5
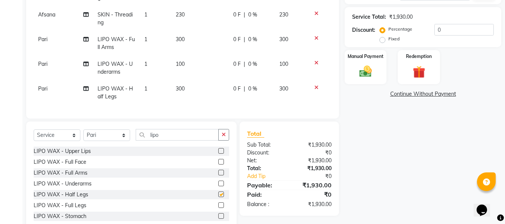
checkbox input "false"
click at [366, 76] on img at bounding box center [365, 71] width 21 height 15
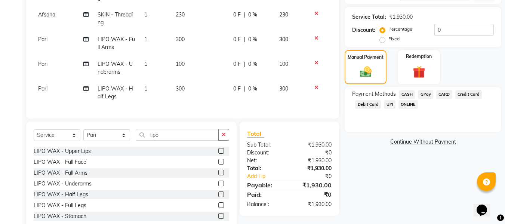
click at [403, 94] on span "CASH" at bounding box center [407, 94] width 16 height 9
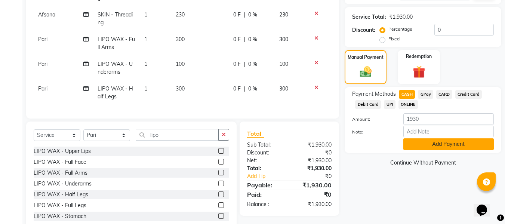
click at [412, 140] on button "Add Payment" at bounding box center [448, 144] width 90 height 12
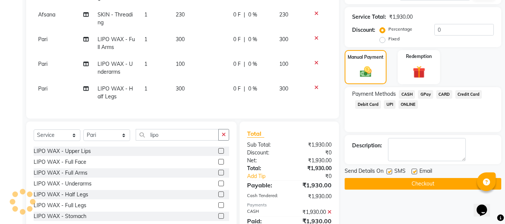
click at [415, 169] on label at bounding box center [414, 171] width 6 height 6
click at [415, 169] on input "checkbox" at bounding box center [413, 171] width 5 height 5
checkbox input "false"
drag, startPoint x: 415, startPoint y: 169, endPoint x: 390, endPoint y: 170, distance: 25.1
click at [390, 170] on div "Send Details On SMS Email" at bounding box center [422, 171] width 156 height 9
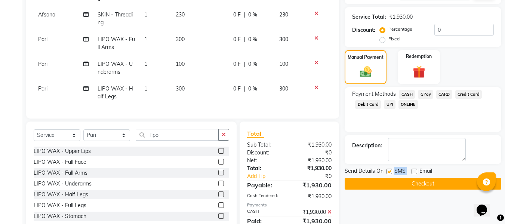
click at [390, 170] on label at bounding box center [389, 171] width 6 height 6
click at [390, 170] on input "checkbox" at bounding box center [388, 171] width 5 height 5
checkbox input "false"
click at [387, 181] on button "Checkout" at bounding box center [422, 184] width 156 height 12
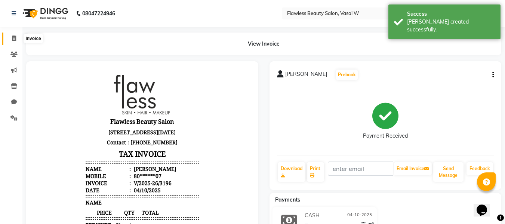
click at [13, 38] on icon at bounding box center [14, 38] width 4 height 6
select select "service"
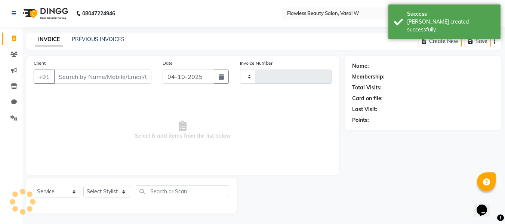
scroll to position [1, 0]
select select "8090"
type input "3197"
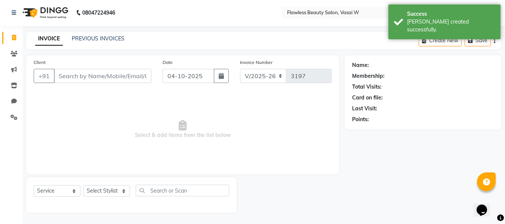
click at [109, 71] on input "Client" at bounding box center [102, 76] width 97 height 14
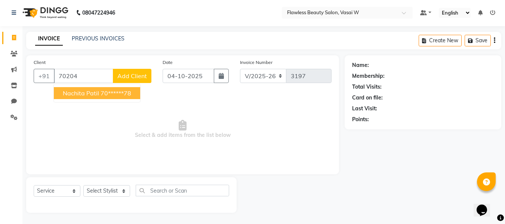
click at [111, 92] on ngb-highlight "70******78" at bounding box center [115, 92] width 31 height 7
type input "70******78"
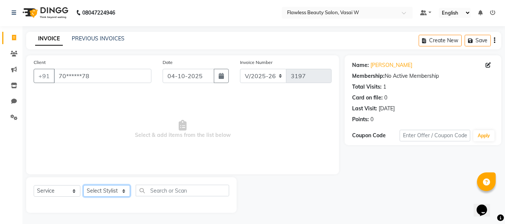
click at [108, 189] on select "Select Stylist [PERSON_NAME] [PERSON_NAME] [PERSON_NAME] maam Nisha Pari [PERSO…" at bounding box center [106, 191] width 47 height 12
select select "76408"
click at [83, 185] on select "Select Stylist [PERSON_NAME] [PERSON_NAME] [PERSON_NAME] maam Nisha Pari [PERSO…" at bounding box center [106, 191] width 47 height 12
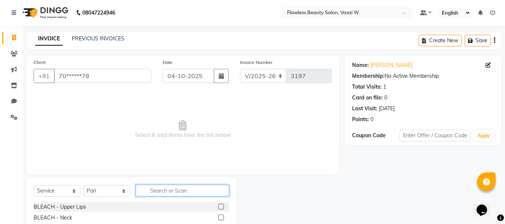
click at [169, 191] on input "text" at bounding box center [182, 191] width 93 height 12
type input "mass"
click at [218, 204] on label at bounding box center [221, 207] width 6 height 6
click at [218, 204] on input "checkbox" at bounding box center [220, 206] width 5 height 5
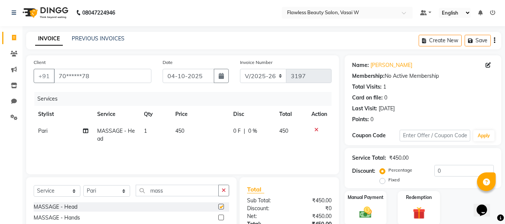
checkbox input "false"
click at [362, 194] on label "Manual Payment" at bounding box center [365, 196] width 37 height 7
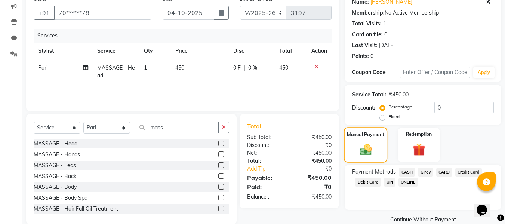
scroll to position [76, 0]
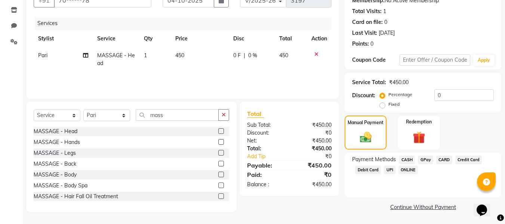
click at [424, 159] on span "GPay" at bounding box center [425, 159] width 15 height 9
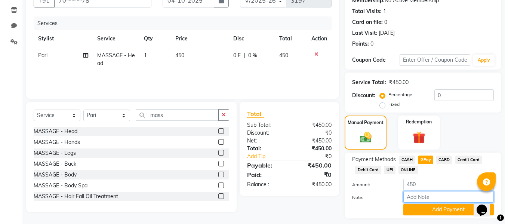
click at [414, 195] on input "Note:" at bounding box center [448, 197] width 90 height 12
type input "Gpay"
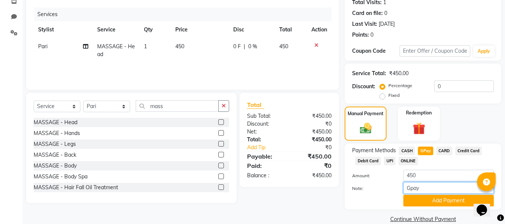
scroll to position [97, 0]
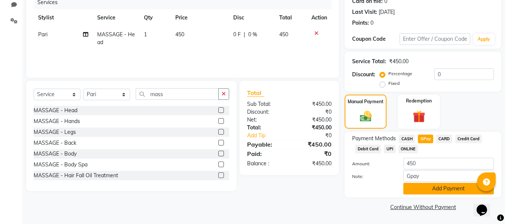
click at [423, 185] on button "Add Payment" at bounding box center [448, 189] width 90 height 12
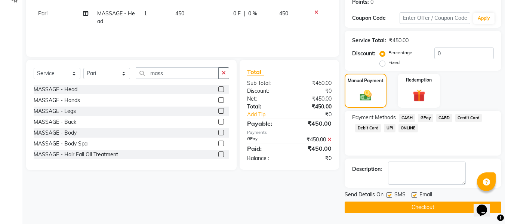
scroll to position [118, 0]
click at [414, 195] on label at bounding box center [414, 195] width 6 height 6
click at [414, 195] on input "checkbox" at bounding box center [413, 194] width 5 height 5
checkbox input "false"
click at [390, 196] on label at bounding box center [389, 195] width 6 height 6
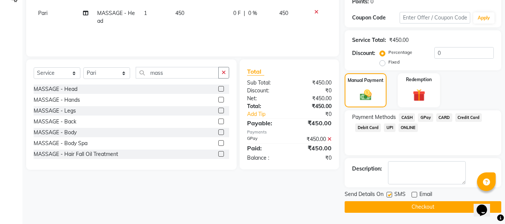
click at [390, 196] on input "checkbox" at bounding box center [388, 194] width 5 height 5
checkbox input "false"
click at [388, 207] on button "Checkout" at bounding box center [422, 207] width 156 height 12
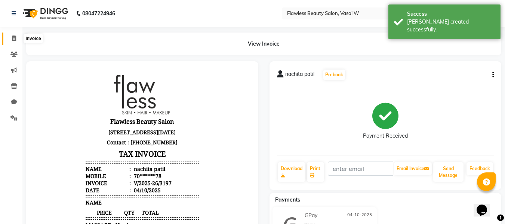
click at [16, 38] on icon at bounding box center [14, 38] width 4 height 6
select select "8090"
select select "service"
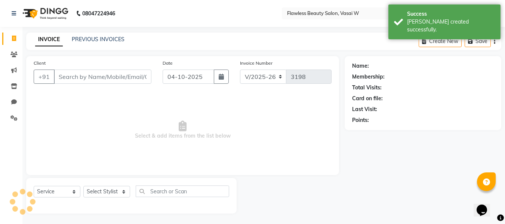
scroll to position [1, 0]
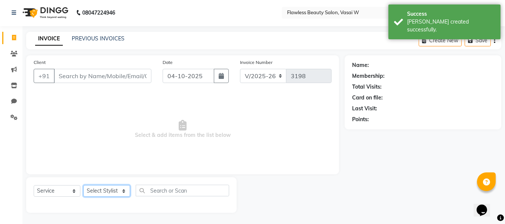
click at [100, 189] on select "Select Stylist [PERSON_NAME] [PERSON_NAME] [PERSON_NAME] maam Nisha Pari [PERSO…" at bounding box center [106, 191] width 47 height 12
select select "76405"
click at [83, 185] on select "Select Stylist [PERSON_NAME] [PERSON_NAME] [PERSON_NAME] maam Nisha Pari [PERSO…" at bounding box center [106, 191] width 47 height 12
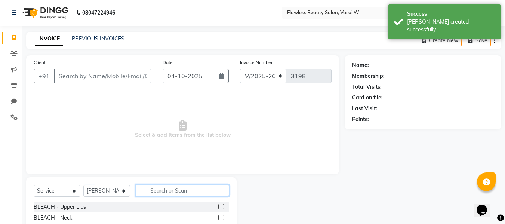
click at [168, 185] on input "text" at bounding box center [182, 191] width 93 height 12
type input "th"
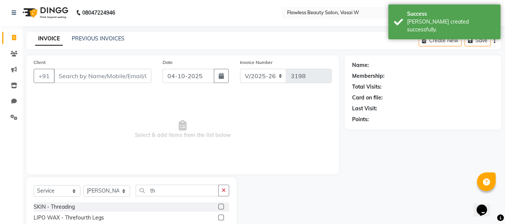
click at [218, 207] on label at bounding box center [221, 207] width 6 height 6
click at [218, 207] on input "checkbox" at bounding box center [220, 206] width 5 height 5
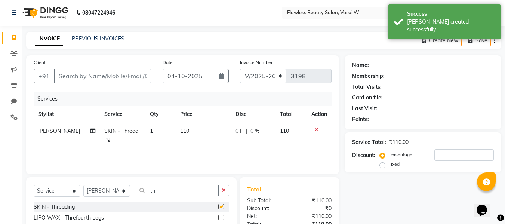
checkbox input "false"
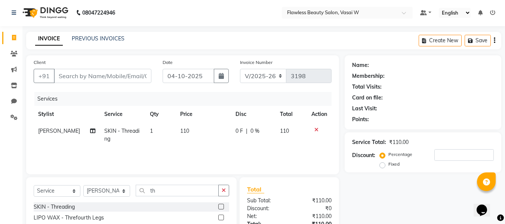
click at [190, 133] on td "110" at bounding box center [203, 135] width 55 height 25
select select "76405"
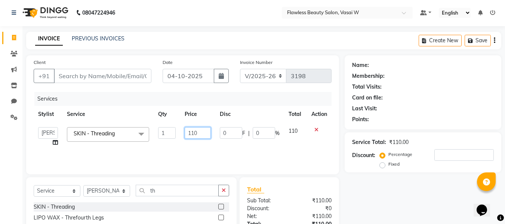
click at [204, 129] on input "110" at bounding box center [198, 133] width 26 height 12
type input "1"
type input "80"
click at [289, 189] on div "Total" at bounding box center [289, 189] width 84 height 9
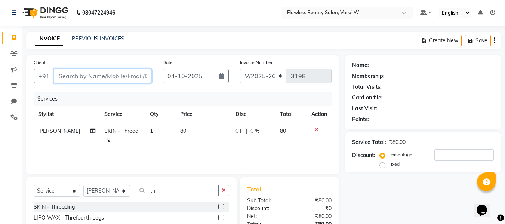
click at [134, 74] on input "Client" at bounding box center [102, 76] width 97 height 14
type input "p"
type input "0"
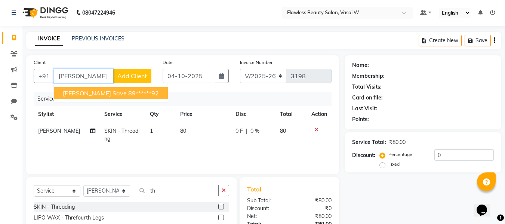
click at [128, 91] on ngb-highlight "89******92" at bounding box center [143, 92] width 31 height 7
type input "89******92"
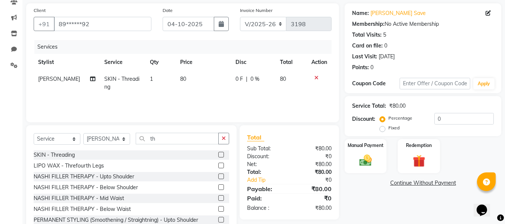
scroll to position [56, 0]
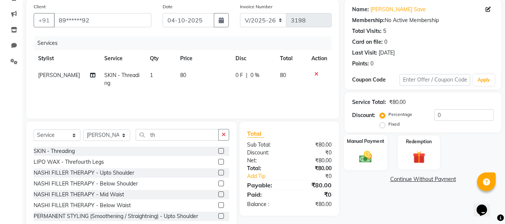
click at [374, 161] on img at bounding box center [365, 156] width 21 height 15
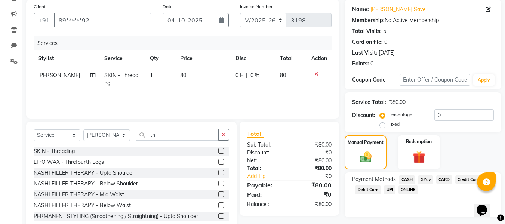
click at [408, 179] on span "CASH" at bounding box center [407, 179] width 16 height 9
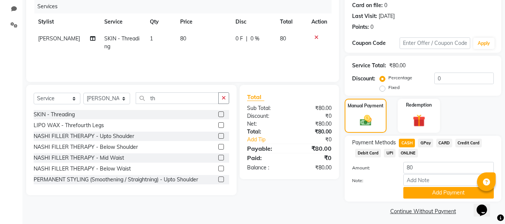
scroll to position [97, 0]
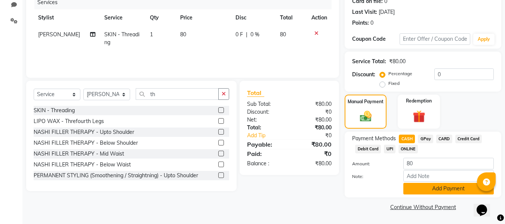
click at [412, 185] on button "Add Payment" at bounding box center [448, 189] width 90 height 12
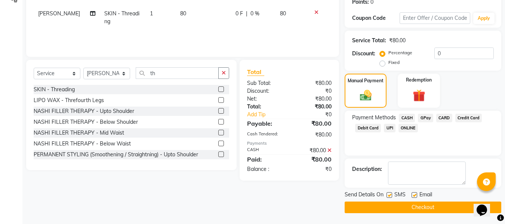
scroll to position [118, 0]
click at [413, 192] on label at bounding box center [414, 195] width 6 height 6
click at [413, 192] on input "checkbox" at bounding box center [413, 194] width 5 height 5
checkbox input "false"
click at [390, 193] on label at bounding box center [389, 195] width 6 height 6
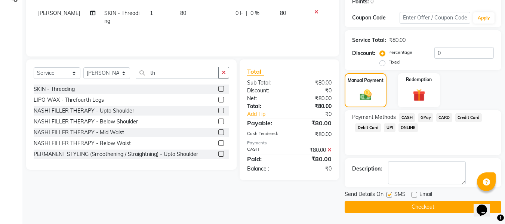
click at [390, 193] on input "checkbox" at bounding box center [388, 194] width 5 height 5
checkbox input "false"
click at [384, 203] on button "Checkout" at bounding box center [422, 207] width 156 height 12
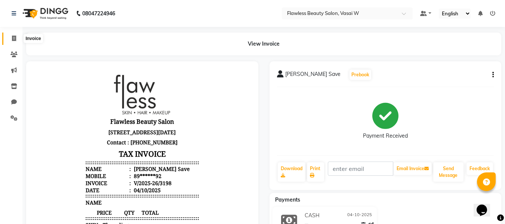
click at [15, 40] on icon at bounding box center [14, 38] width 4 height 6
select select "8090"
select select "service"
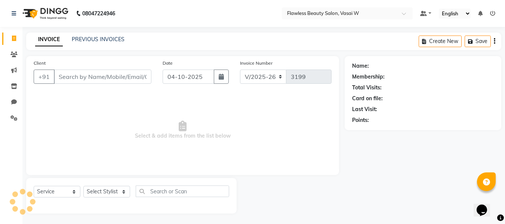
scroll to position [1, 0]
click at [58, 73] on input "Client" at bounding box center [102, 76] width 97 height 14
type input "9763948298"
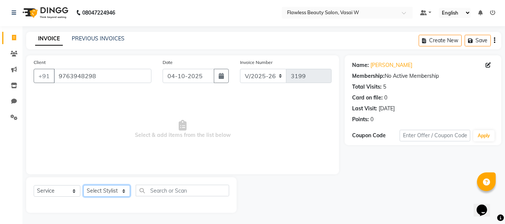
click at [117, 186] on select "Select Stylist [PERSON_NAME] [PERSON_NAME] [PERSON_NAME] maam Nisha Pari [PERSO…" at bounding box center [106, 191] width 47 height 12
select select "76403"
click at [83, 185] on select "Select Stylist [PERSON_NAME] [PERSON_NAME] [PERSON_NAME] maam Nisha Pari [PERSO…" at bounding box center [106, 191] width 47 height 12
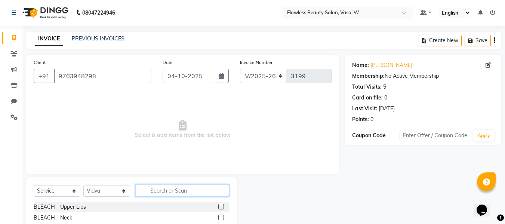
click at [156, 192] on input "text" at bounding box center [182, 191] width 93 height 12
type input "th"
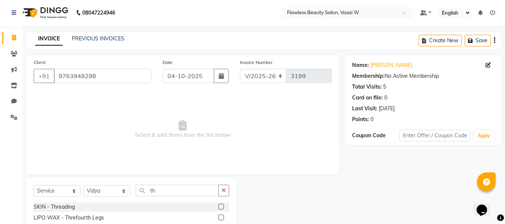
click at [218, 207] on label at bounding box center [221, 207] width 6 height 6
click at [218, 207] on input "checkbox" at bounding box center [220, 206] width 5 height 5
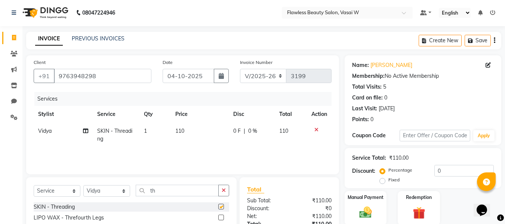
checkbox input "false"
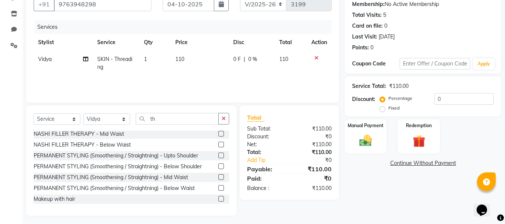
scroll to position [75, 0]
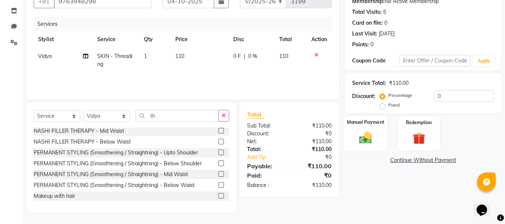
click at [381, 142] on div "Manual Payment" at bounding box center [366, 132] width 44 height 35
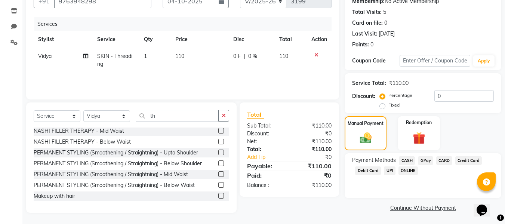
click at [409, 161] on span "CASH" at bounding box center [407, 160] width 16 height 9
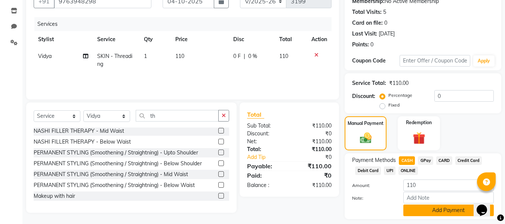
click at [428, 209] on button "Add Payment" at bounding box center [448, 210] width 90 height 12
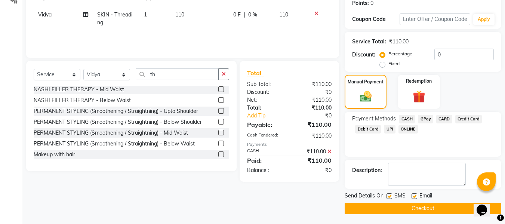
scroll to position [118, 0]
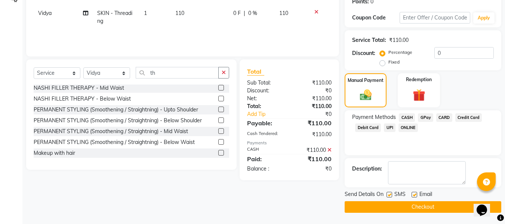
click at [414, 190] on div "Email" at bounding box center [424, 194] width 27 height 9
click at [414, 195] on label at bounding box center [414, 195] width 6 height 6
click at [414, 195] on input "checkbox" at bounding box center [413, 194] width 5 height 5
checkbox input "false"
click at [391, 194] on label at bounding box center [389, 195] width 6 height 6
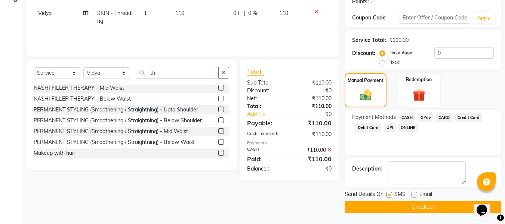
click at [391, 194] on input "checkbox" at bounding box center [388, 194] width 5 height 5
checkbox input "false"
click at [389, 204] on button "Checkout" at bounding box center [422, 207] width 156 height 12
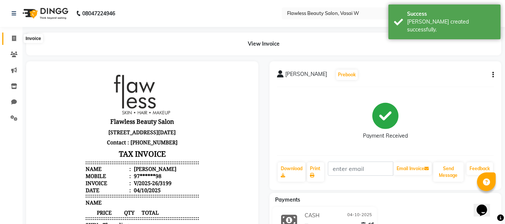
click at [14, 40] on icon at bounding box center [14, 38] width 4 height 6
select select "8090"
select select "service"
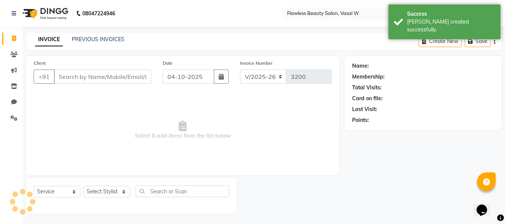
scroll to position [1, 0]
click at [64, 78] on input "Client" at bounding box center [102, 76] width 97 height 14
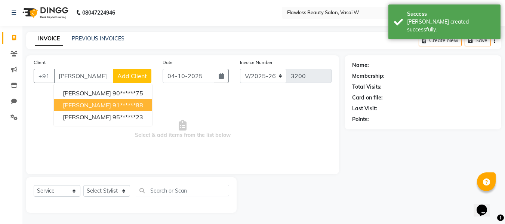
click at [84, 104] on span "[PERSON_NAME]" at bounding box center [87, 104] width 48 height 7
type input "91******88"
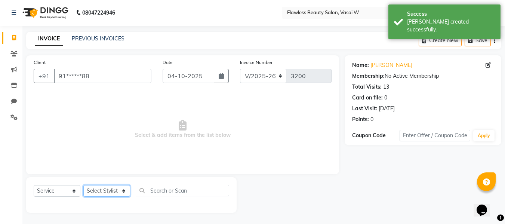
click at [113, 195] on select "Select Stylist [PERSON_NAME] [PERSON_NAME] [PERSON_NAME] maam Nisha Pari [PERSO…" at bounding box center [106, 191] width 47 height 12
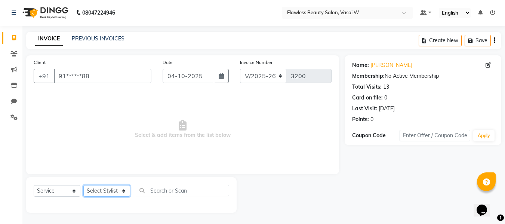
select select "76410"
click at [83, 185] on select "Select Stylist [PERSON_NAME] [PERSON_NAME] [PERSON_NAME] maam Nisha Pari [PERSO…" at bounding box center [106, 191] width 47 height 12
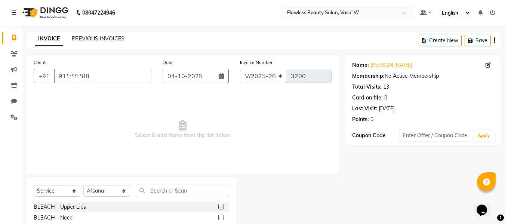
click at [169, 187] on input "text" at bounding box center [182, 191] width 93 height 12
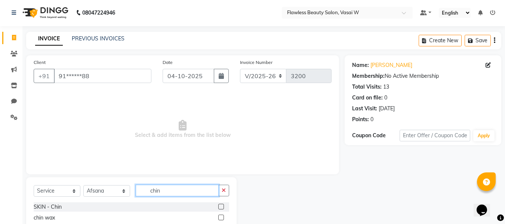
type input "chin"
click at [223, 217] on label at bounding box center [221, 217] width 6 height 6
click at [223, 217] on input "checkbox" at bounding box center [220, 217] width 5 height 5
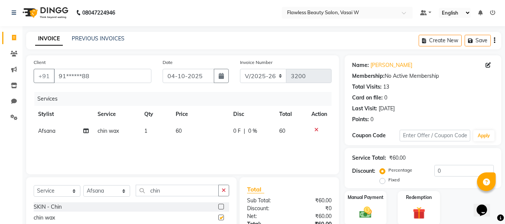
checkbox input "false"
click at [183, 134] on td "60" at bounding box center [200, 131] width 58 height 17
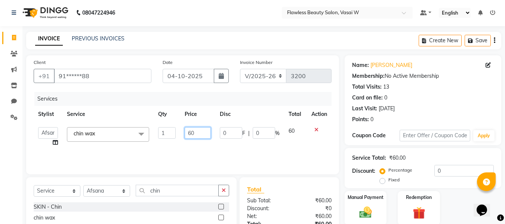
click at [198, 134] on input "60" at bounding box center [198, 133] width 26 height 12
type input "6"
type input "100"
click at [280, 185] on div "Total" at bounding box center [289, 189] width 84 height 9
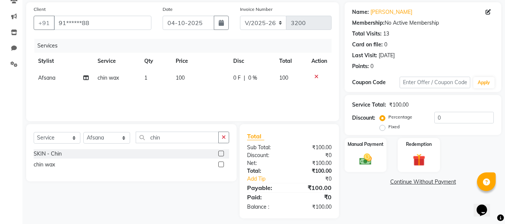
scroll to position [59, 0]
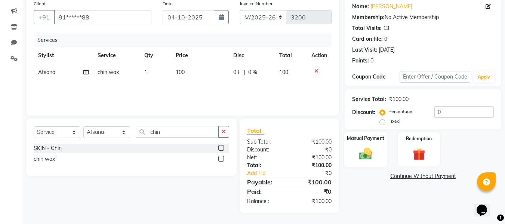
click at [359, 151] on img at bounding box center [365, 153] width 21 height 15
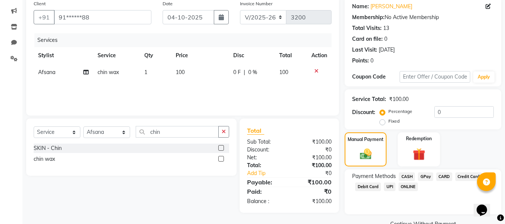
click at [422, 175] on span "GPay" at bounding box center [425, 176] width 15 height 9
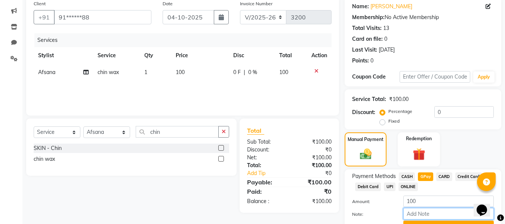
click at [416, 210] on input "Note:" at bounding box center [448, 214] width 90 height 12
type input "Gpay"
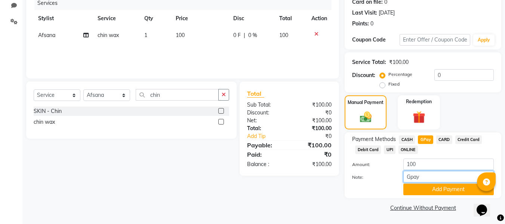
scroll to position [97, 0]
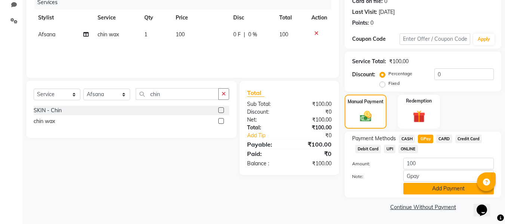
click at [419, 188] on button "Add Payment" at bounding box center [448, 189] width 90 height 12
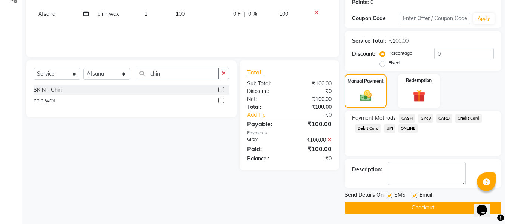
scroll to position [118, 0]
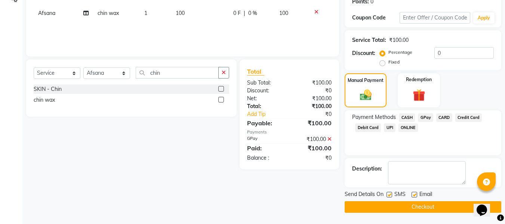
click at [414, 192] on label at bounding box center [414, 195] width 6 height 6
click at [414, 192] on input "checkbox" at bounding box center [413, 194] width 5 height 5
checkbox input "false"
click at [390, 194] on label at bounding box center [389, 195] width 6 height 6
click at [390, 194] on input "checkbox" at bounding box center [388, 194] width 5 height 5
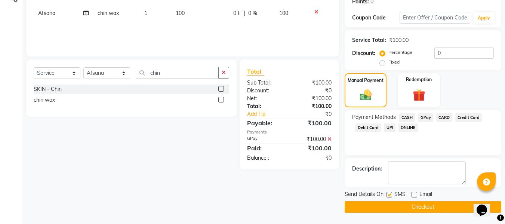
checkbox input "false"
click at [386, 204] on button "Checkout" at bounding box center [422, 207] width 156 height 12
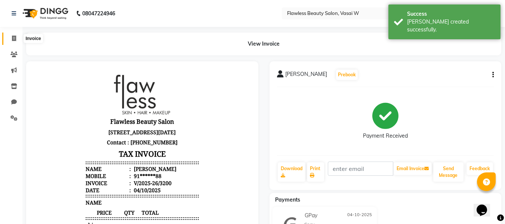
click at [13, 40] on icon at bounding box center [14, 38] width 4 height 6
select select "8090"
select select "service"
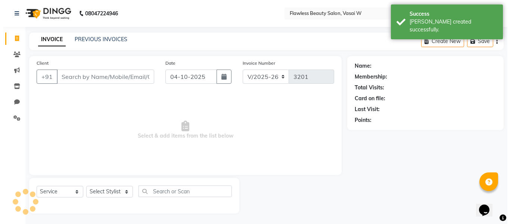
scroll to position [1, 0]
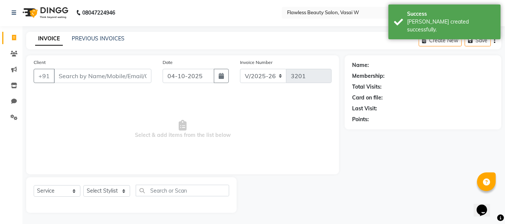
click at [66, 78] on input "Client" at bounding box center [102, 76] width 97 height 14
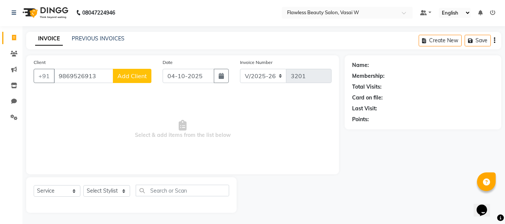
type input "9869526913"
click at [146, 77] on span "Add Client" at bounding box center [132, 75] width 30 height 7
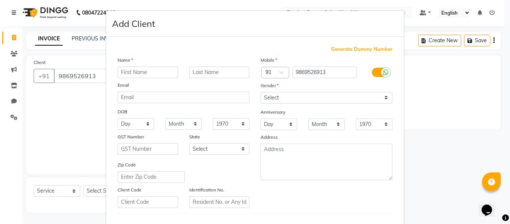
click at [141, 74] on input "text" at bounding box center [148, 72] width 61 height 12
type input "[PERSON_NAME]"
click at [190, 72] on input "text" at bounding box center [219, 72] width 61 height 12
type input "[PERSON_NAME]"
click at [271, 91] on div "Gender" at bounding box center [267, 86] width 24 height 10
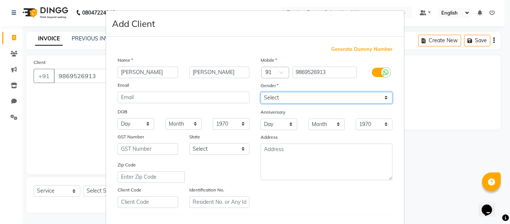
click at [273, 101] on select "Select [DEMOGRAPHIC_DATA] [DEMOGRAPHIC_DATA] Other Prefer Not To Say" at bounding box center [327, 98] width 132 height 12
select select "[DEMOGRAPHIC_DATA]"
click at [261, 92] on select "Select [DEMOGRAPHIC_DATA] [DEMOGRAPHIC_DATA] Other Prefer Not To Say" at bounding box center [327, 98] width 132 height 12
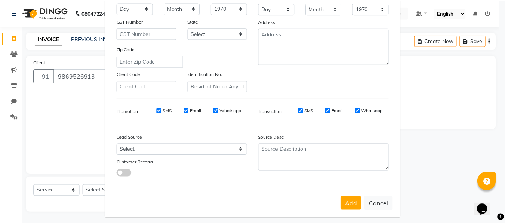
scroll to position [121, 0]
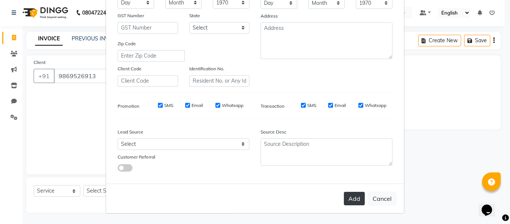
click at [354, 196] on button "Add" at bounding box center [354, 198] width 21 height 13
type input "98******13"
select select
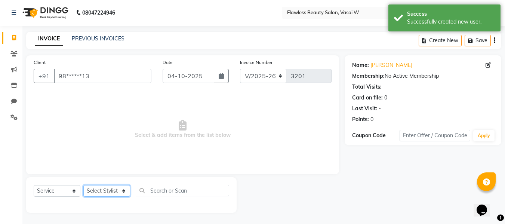
click at [99, 186] on select "Select Stylist [PERSON_NAME] [PERSON_NAME] [PERSON_NAME] maam Nisha Pari [PERSO…" at bounding box center [106, 191] width 47 height 12
click at [83, 185] on select "Select Stylist [PERSON_NAME] [PERSON_NAME] [PERSON_NAME] maam Nisha Pari [PERSO…" at bounding box center [106, 191] width 47 height 12
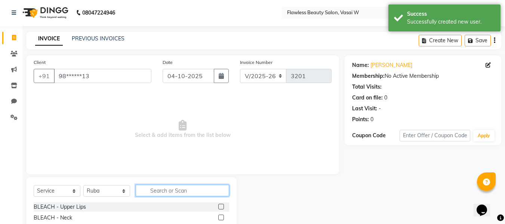
click at [158, 193] on input "text" at bounding box center [182, 191] width 93 height 12
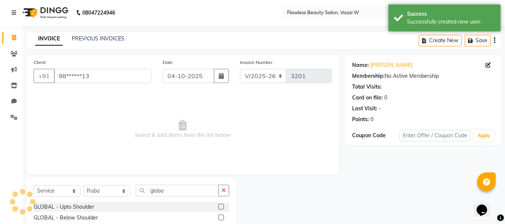
click at [222, 219] on label at bounding box center [221, 217] width 6 height 6
click at [222, 219] on input "checkbox" at bounding box center [220, 217] width 5 height 5
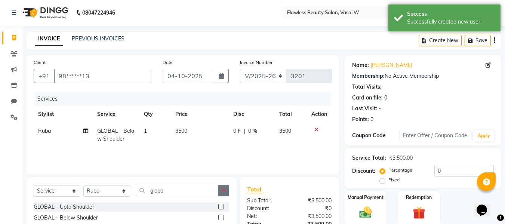
click at [222, 192] on icon "button" at bounding box center [223, 189] width 4 height 5
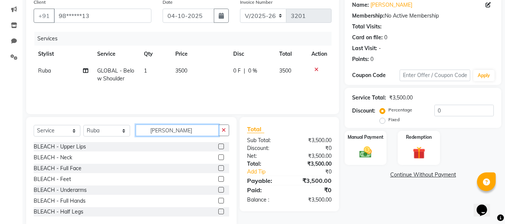
scroll to position [69, 0]
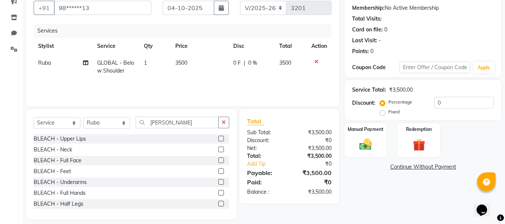
click at [218, 159] on label at bounding box center [221, 160] width 6 height 6
click at [218, 159] on input "checkbox" at bounding box center [220, 160] width 5 height 5
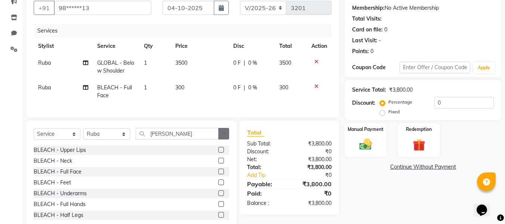
click at [223, 136] on icon "button" at bounding box center [223, 133] width 4 height 5
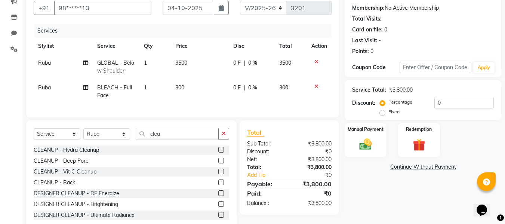
click at [218, 174] on label at bounding box center [221, 171] width 6 height 6
click at [218, 174] on input "checkbox" at bounding box center [220, 171] width 5 height 5
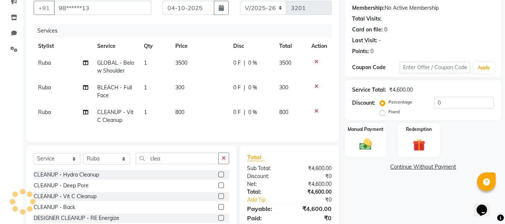
click at [185, 72] on td "3500" at bounding box center [200, 67] width 58 height 25
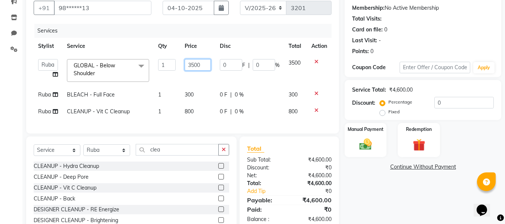
click at [199, 66] on input "3500" at bounding box center [198, 65] width 26 height 12
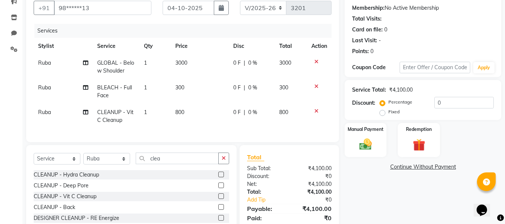
click at [291, 170] on div "Total Sub Total: ₹4,100.00 Discount: ₹0 Net: ₹4,100.00 Total: ₹4,100.00 Add Tip…" at bounding box center [289, 191] width 84 height 79
click at [359, 139] on img at bounding box center [365, 144] width 21 height 15
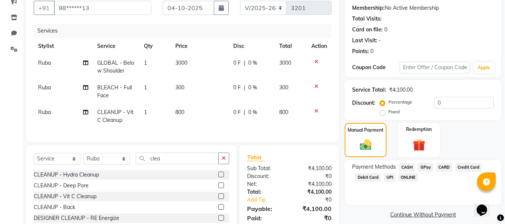
click at [422, 167] on span "GPay" at bounding box center [425, 167] width 15 height 9
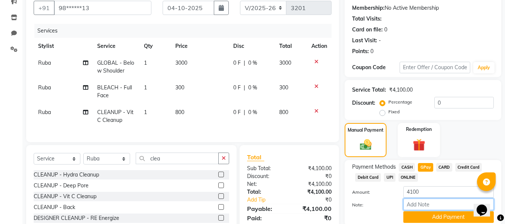
click at [415, 199] on input "Note:" at bounding box center [448, 204] width 90 height 12
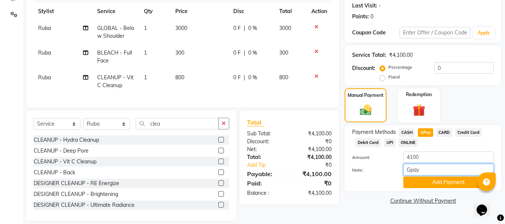
scroll to position [117, 0]
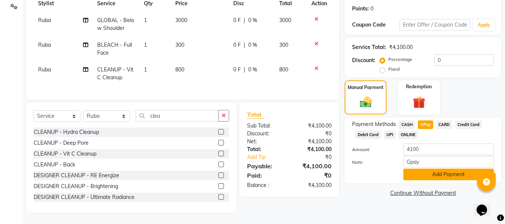
click at [433, 168] on button "Add Payment" at bounding box center [448, 174] width 90 height 12
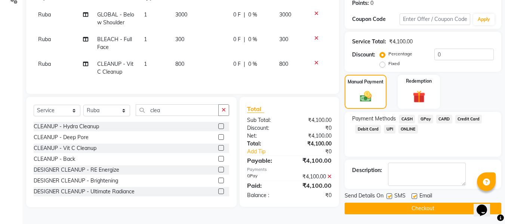
scroll to position [118, 0]
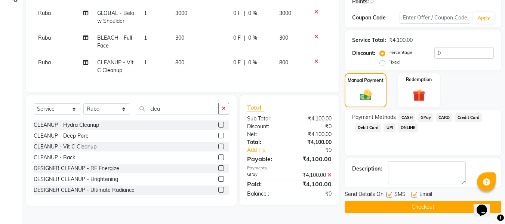
click at [413, 194] on label at bounding box center [414, 195] width 6 height 6
click at [413, 194] on input "checkbox" at bounding box center [413, 194] width 5 height 5
click at [390, 194] on label at bounding box center [389, 195] width 6 height 6
click at [390, 194] on input "checkbox" at bounding box center [388, 194] width 5 height 5
click at [390, 208] on button "Checkout" at bounding box center [422, 207] width 156 height 12
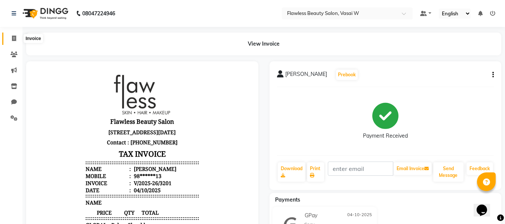
click at [14, 35] on span at bounding box center [13, 38] width 13 height 9
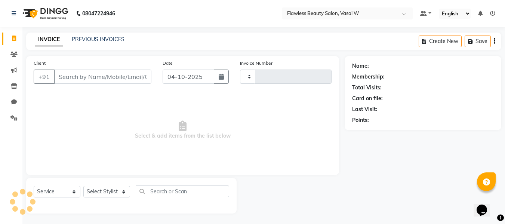
scroll to position [1, 0]
click at [92, 73] on input "Client" at bounding box center [102, 76] width 97 height 14
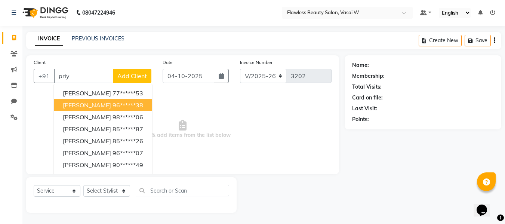
click at [93, 99] on button "[PERSON_NAME] 96******38" at bounding box center [103, 105] width 98 height 12
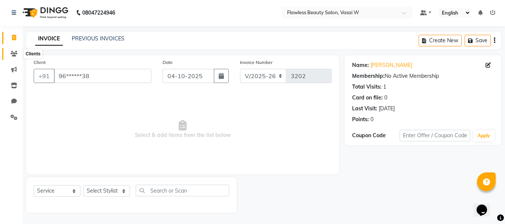
click at [16, 56] on icon at bounding box center [13, 54] width 7 height 6
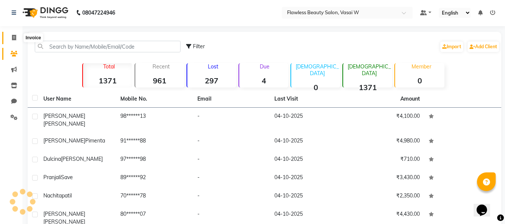
click at [12, 39] on icon at bounding box center [14, 38] width 4 height 6
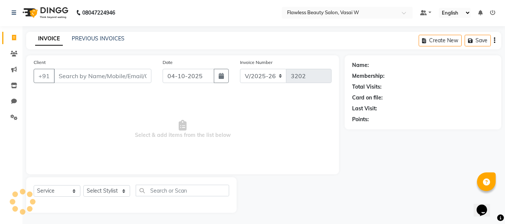
click at [71, 74] on input "Client" at bounding box center [102, 76] width 97 height 14
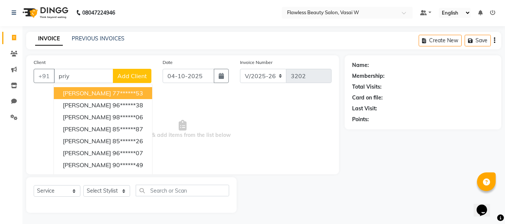
click at [74, 91] on span "[PERSON_NAME]" at bounding box center [87, 92] width 48 height 7
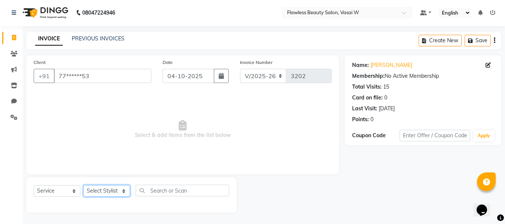
click at [99, 185] on select "Select Stylist [PERSON_NAME] [PERSON_NAME] [PERSON_NAME] maam Nisha Pari [PERSO…" at bounding box center [106, 191] width 47 height 12
click at [83, 185] on select "Select Stylist [PERSON_NAME] [PERSON_NAME] [PERSON_NAME] maam Nisha Pari [PERSO…" at bounding box center [106, 191] width 47 height 12
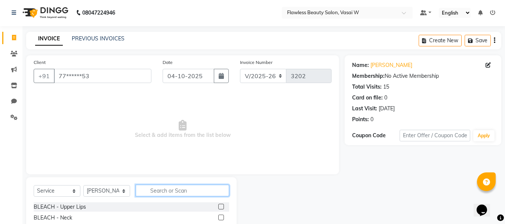
click at [157, 187] on input "text" at bounding box center [182, 191] width 93 height 12
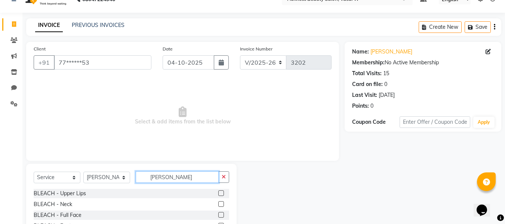
scroll to position [75, 0]
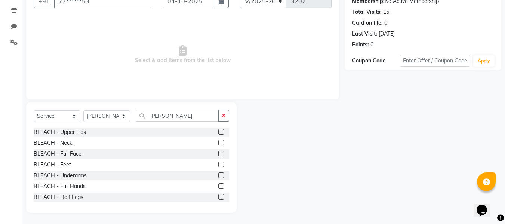
click at [218, 154] on label at bounding box center [221, 154] width 6 height 6
click at [218, 154] on input "checkbox" at bounding box center [220, 153] width 5 height 5
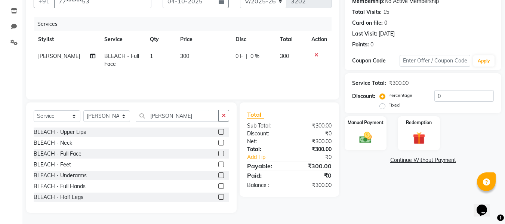
click at [218, 185] on label at bounding box center [221, 186] width 6 height 6
click at [218, 185] on input "checkbox" at bounding box center [220, 186] width 5 height 5
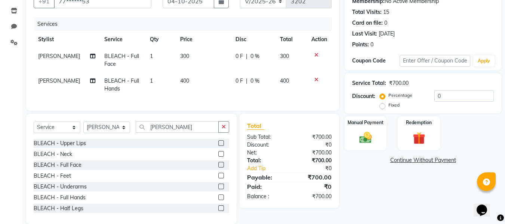
click at [315, 81] on icon at bounding box center [316, 79] width 4 height 5
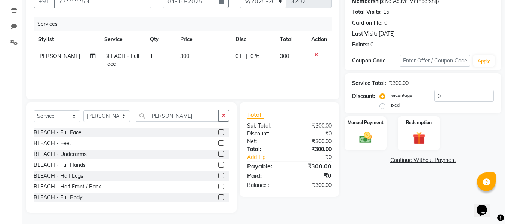
scroll to position [22, 0]
click at [218, 186] on label at bounding box center [221, 186] width 6 height 6
click at [218, 186] on input "checkbox" at bounding box center [220, 186] width 5 height 5
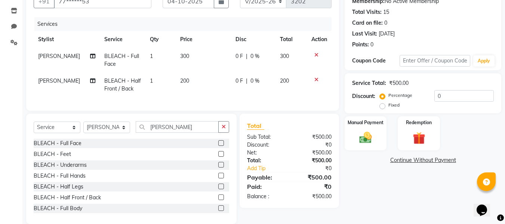
click at [187, 85] on td "200" at bounding box center [203, 84] width 55 height 25
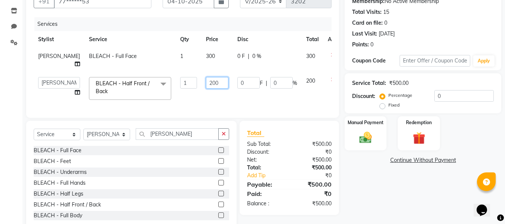
click at [206, 83] on input "200" at bounding box center [217, 83] width 22 height 12
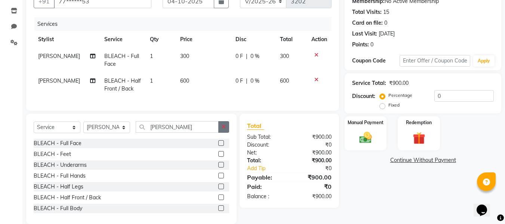
click at [225, 139] on div "Select Service Product Membership Package Voucher Prepaid Gift Card Select Styl…" at bounding box center [131, 130] width 195 height 18
click at [224, 133] on button "button" at bounding box center [223, 127] width 11 height 12
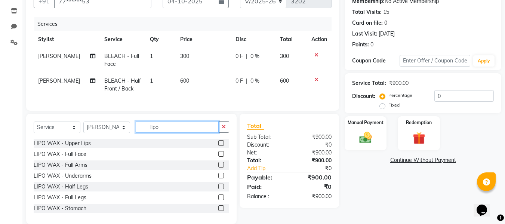
scroll to position [0, 0]
click at [218, 167] on label at bounding box center [221, 164] width 6 height 6
click at [218, 167] on input "checkbox" at bounding box center [220, 164] width 5 height 5
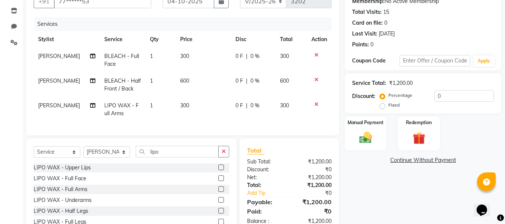
click at [218, 202] on label at bounding box center [221, 200] width 6 height 6
click at [218, 202] on input "checkbox" at bounding box center [220, 200] width 5 height 5
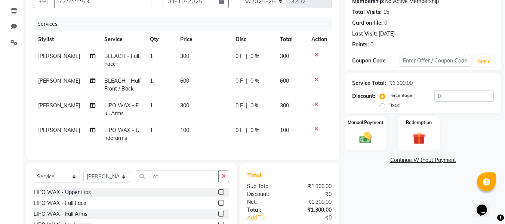
click at [182, 105] on span "300" at bounding box center [184, 105] width 9 height 7
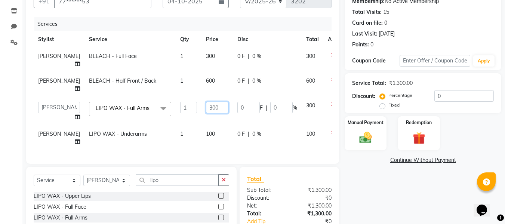
click at [206, 107] on input "300" at bounding box center [217, 108] width 22 height 12
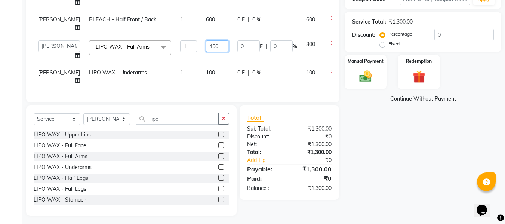
scroll to position [137, 0]
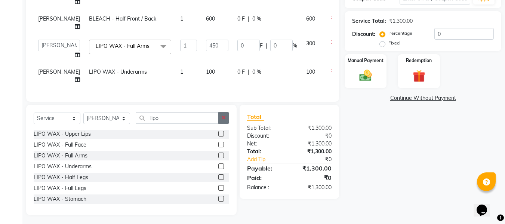
click at [223, 120] on icon "button" at bounding box center [223, 117] width 4 height 5
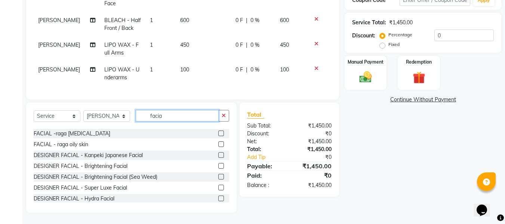
scroll to position [64, 0]
click at [218, 179] on label at bounding box center [221, 176] width 6 height 6
click at [218, 179] on input "checkbox" at bounding box center [220, 176] width 5 height 5
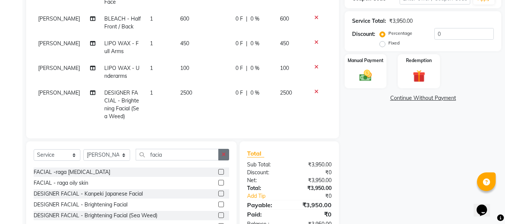
click at [223, 157] on icon "button" at bounding box center [223, 154] width 4 height 5
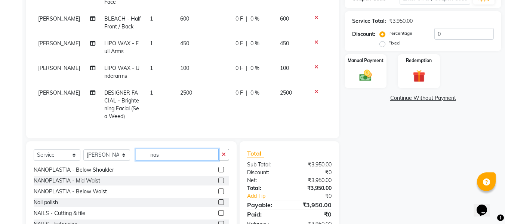
scroll to position [55, 0]
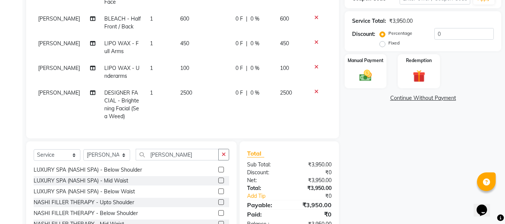
click at [218, 172] on label at bounding box center [221, 170] width 6 height 6
click at [218, 172] on input "checkbox" at bounding box center [220, 169] width 5 height 5
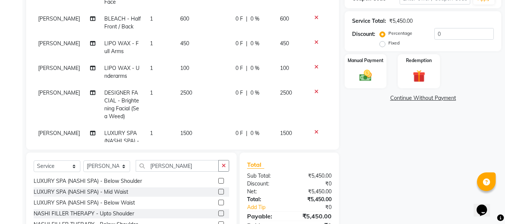
click at [314, 130] on icon at bounding box center [316, 131] width 4 height 5
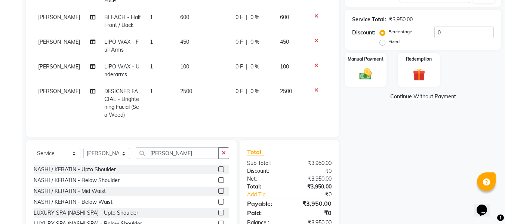
scroll to position [123, 0]
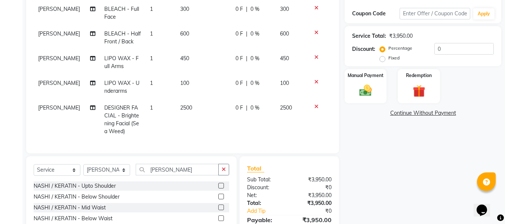
click at [218, 198] on label at bounding box center [221, 196] width 6 height 6
click at [218, 198] on input "checkbox" at bounding box center [220, 196] width 5 height 5
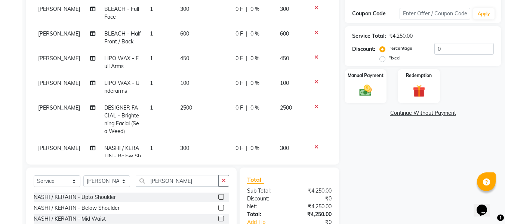
click at [189, 144] on td "300" at bounding box center [203, 156] width 55 height 32
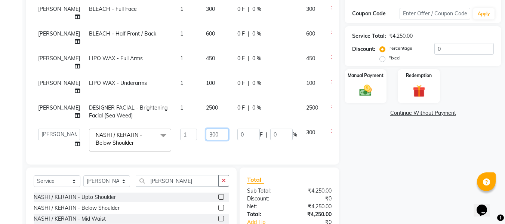
click at [206, 133] on input "300" at bounding box center [217, 134] width 22 height 12
click at [311, 196] on div "₹0" at bounding box center [313, 199] width 48 height 8
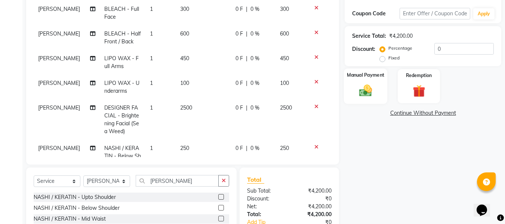
click at [350, 94] on div "Manual Payment" at bounding box center [366, 85] width 44 height 35
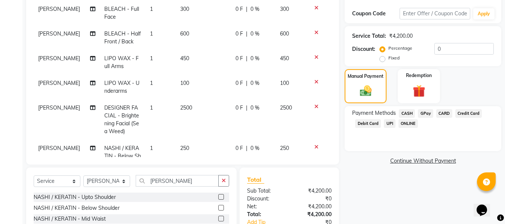
click at [428, 113] on span "GPay" at bounding box center [425, 113] width 15 height 9
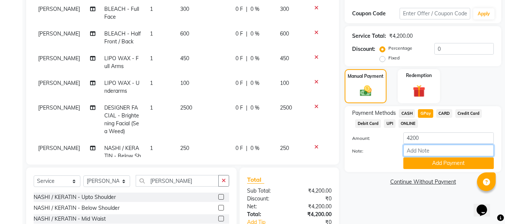
click at [417, 149] on input "Note:" at bounding box center [448, 151] width 90 height 12
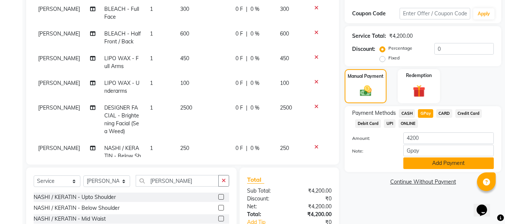
click at [410, 165] on button "Add Payment" at bounding box center [448, 163] width 90 height 12
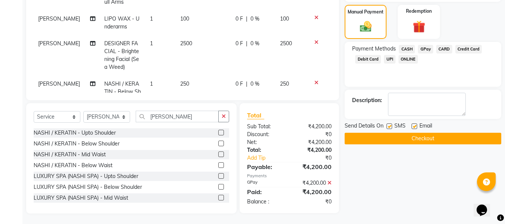
scroll to position [187, 0]
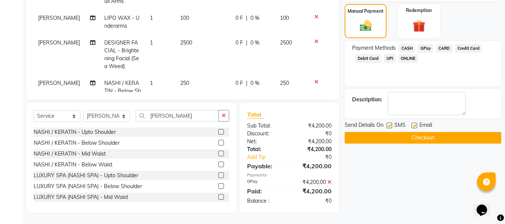
click at [412, 126] on label at bounding box center [414, 126] width 6 height 6
click at [412, 126] on input "checkbox" at bounding box center [413, 125] width 5 height 5
click at [388, 125] on label at bounding box center [389, 126] width 6 height 6
click at [388, 125] on input "checkbox" at bounding box center [388, 125] width 5 height 5
click at [382, 135] on button "Checkout" at bounding box center [422, 138] width 156 height 12
